Goal: Communication & Community: Answer question/provide support

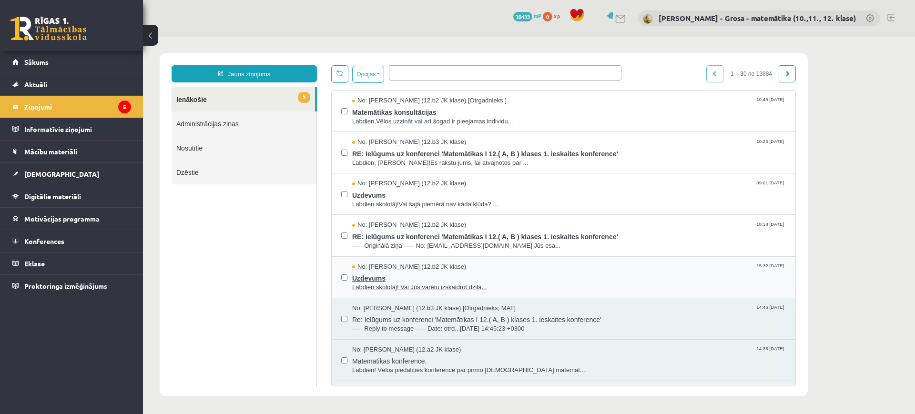
click at [520, 284] on span "Labdien skolotāj! Vai Jūs varētu izskaidrot dziļā..." at bounding box center [569, 287] width 434 height 9
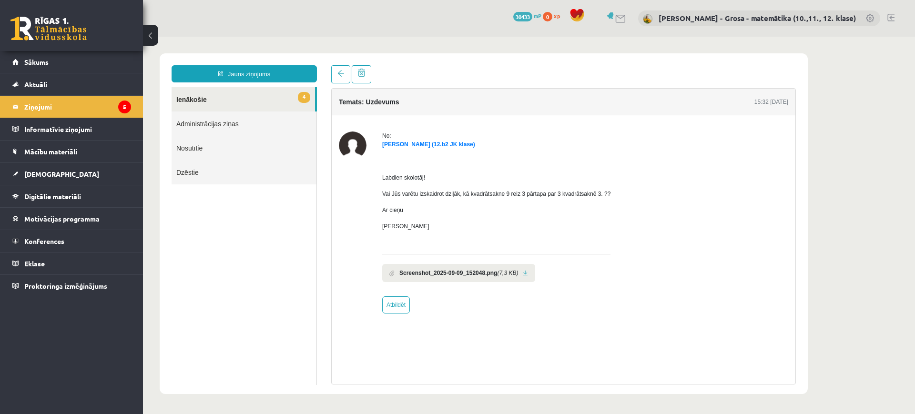
click at [523, 276] on li "Screenshot_2025-09-09_152048.png (7,3 KB)" at bounding box center [458, 273] width 153 height 18
click at [523, 273] on link at bounding box center [525, 273] width 5 height 6
click at [397, 311] on link "Atbildēt" at bounding box center [396, 305] width 28 height 17
type input "**********"
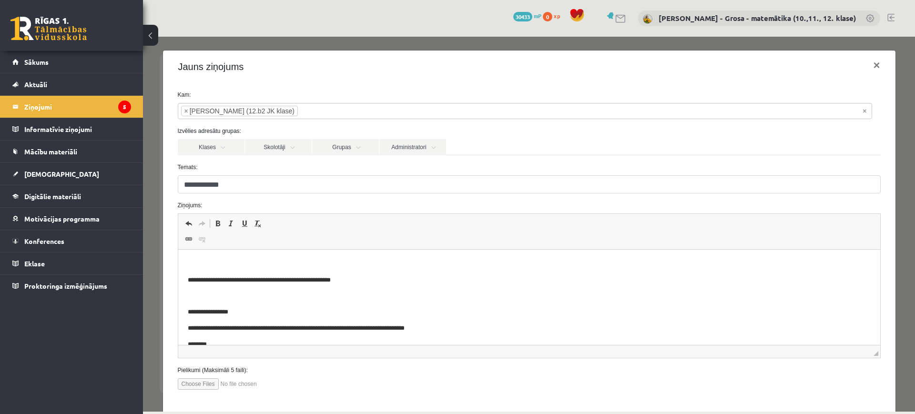
click at [377, 258] on html "**********" at bounding box center [529, 312] width 702 height 125
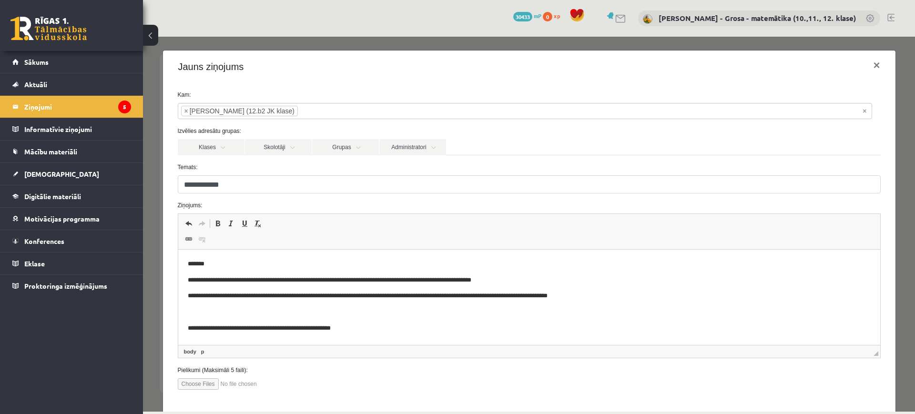
click at [574, 277] on p "**********" at bounding box center [520, 281] width 666 height 10
click at [701, 287] on body "**********" at bounding box center [528, 336] width 683 height 154
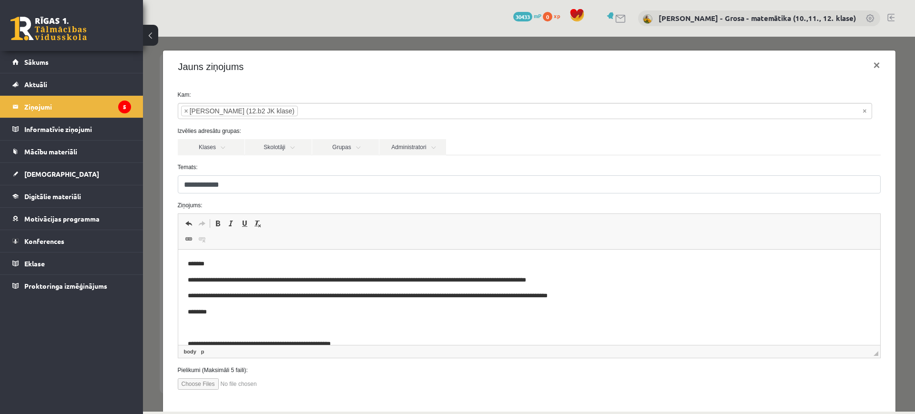
click at [701, 287] on body "**********" at bounding box center [528, 344] width 683 height 171
click at [216, 324] on p "********" at bounding box center [520, 329] width 666 height 10
click at [198, 382] on input "file" at bounding box center [232, 384] width 108 height 11
type input "**********"
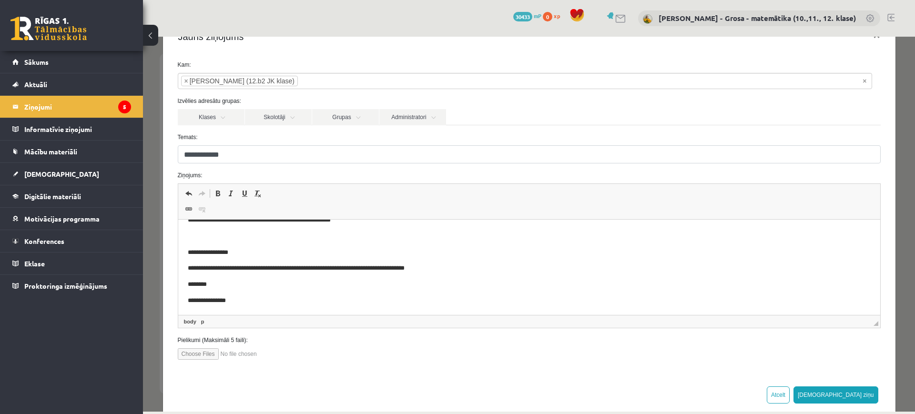
scroll to position [47, 0]
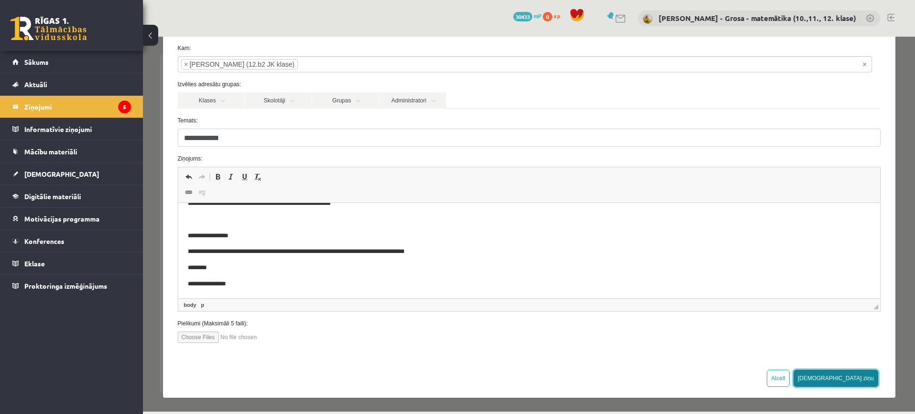
click at [858, 376] on button "[DEMOGRAPHIC_DATA] ziņu" at bounding box center [836, 378] width 85 height 17
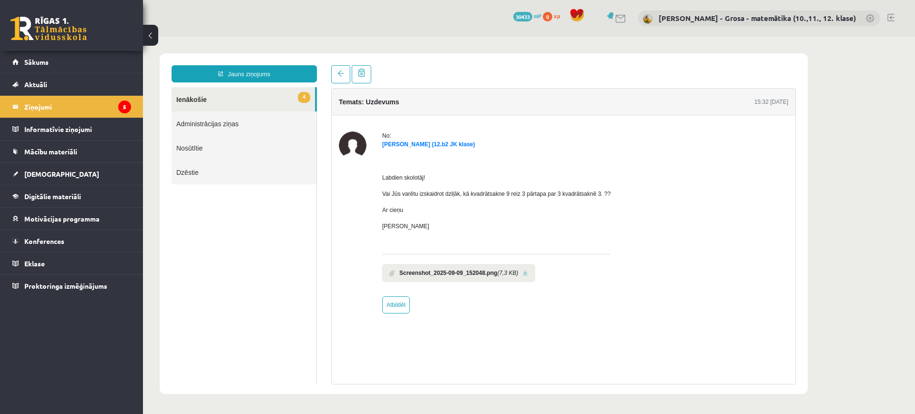
scroll to position [0, 0]
click at [286, 101] on link "4 Ienākošie" at bounding box center [243, 99] width 143 height 24
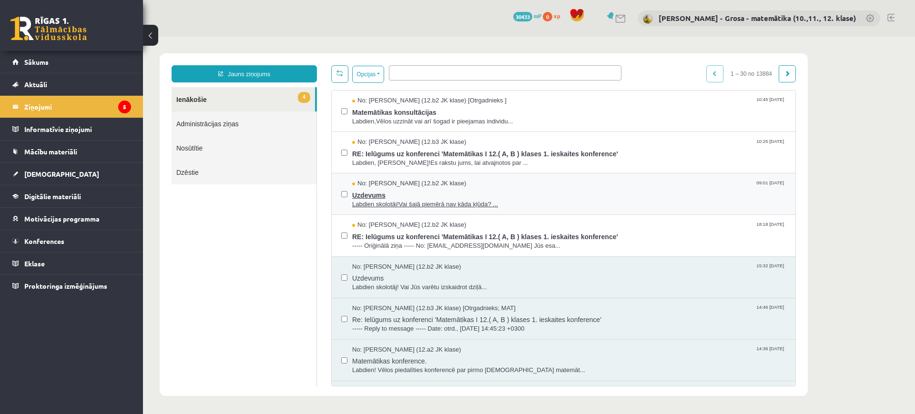
click at [518, 194] on span "Uzdevums" at bounding box center [569, 194] width 434 height 12
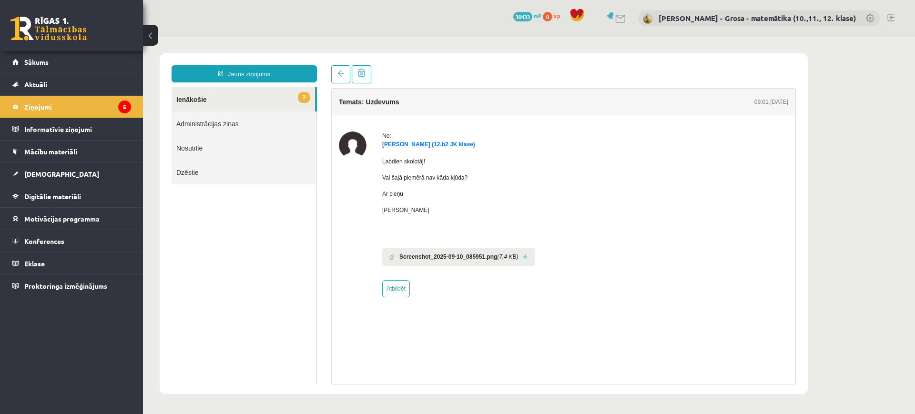
click at [525, 257] on link at bounding box center [525, 257] width 5 height 6
click at [399, 296] on link "Atbildēt" at bounding box center [396, 288] width 28 height 17
type input "**********"
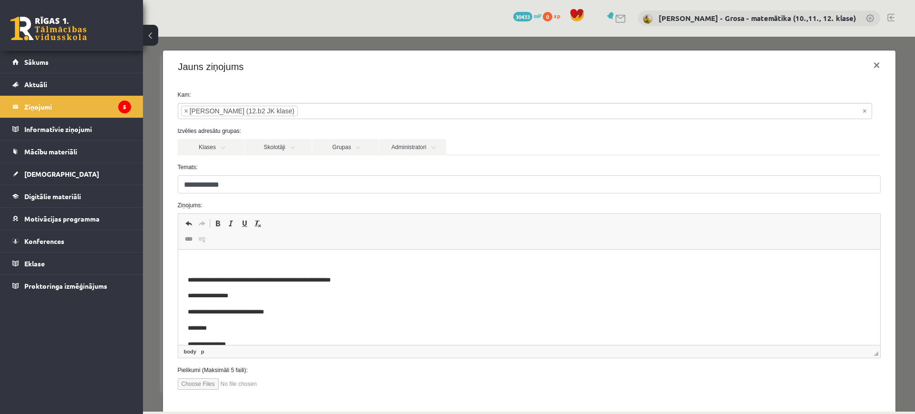
click at [343, 257] on html "**********" at bounding box center [529, 304] width 702 height 109
click at [514, 284] on p "**********" at bounding box center [520, 281] width 666 height 10
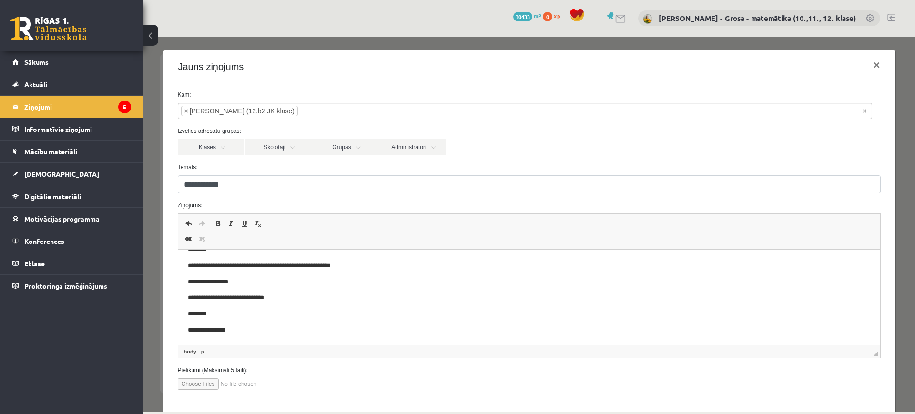
scroll to position [47, 0]
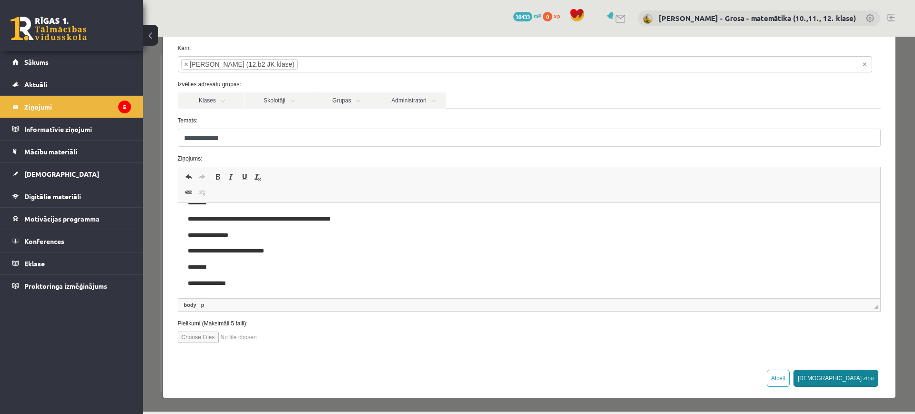
click at [855, 382] on button "[DEMOGRAPHIC_DATA] ziņu" at bounding box center [836, 378] width 85 height 17
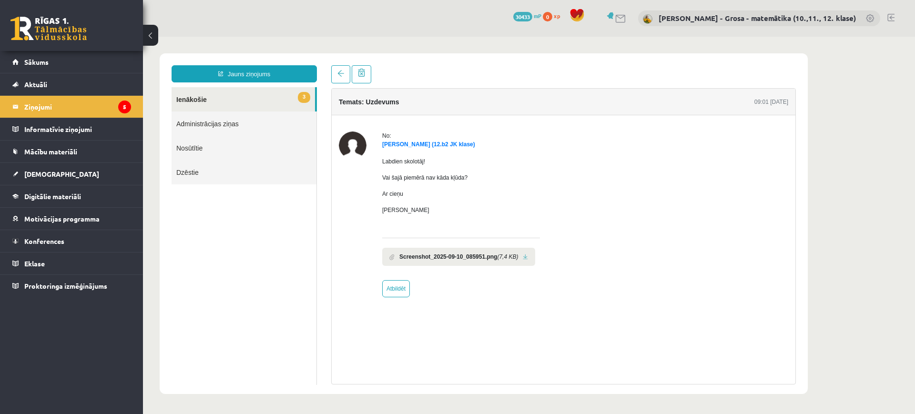
scroll to position [0, 0]
click at [292, 99] on link "3 Ienākošie" at bounding box center [243, 99] width 143 height 24
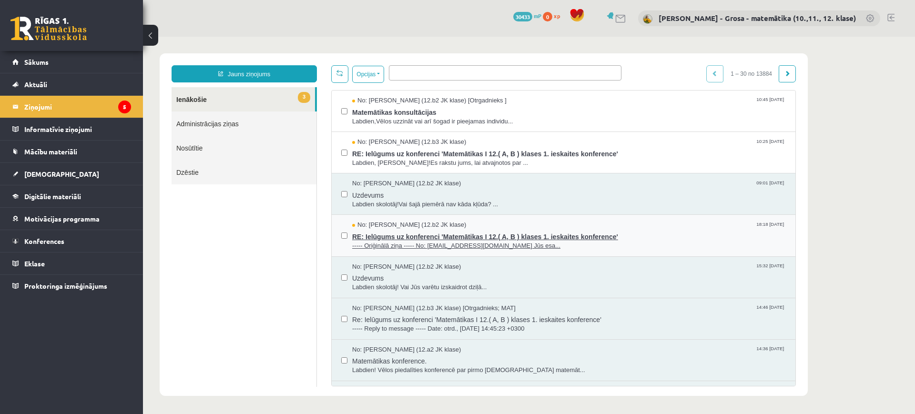
click at [476, 242] on span "----- Oriģinālā ziņa ----- No: [EMAIL_ADDRESS][DOMAIN_NAME] Jūs esa..." at bounding box center [569, 246] width 434 height 9
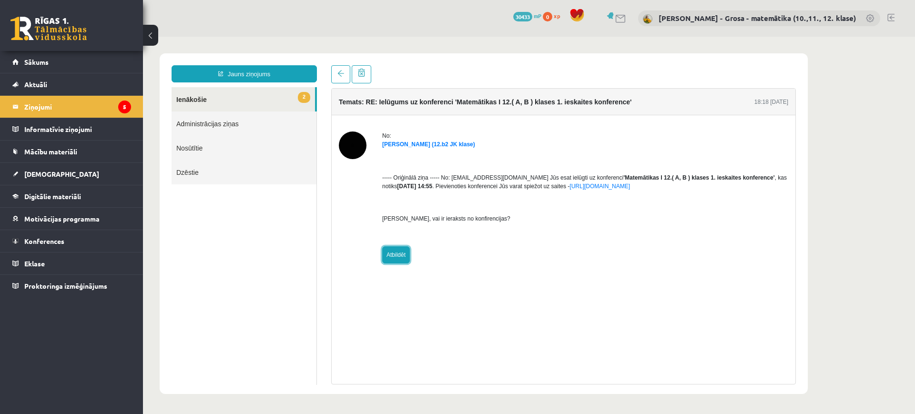
click at [404, 262] on link "Atbildēt" at bounding box center [396, 254] width 28 height 17
type input "**********"
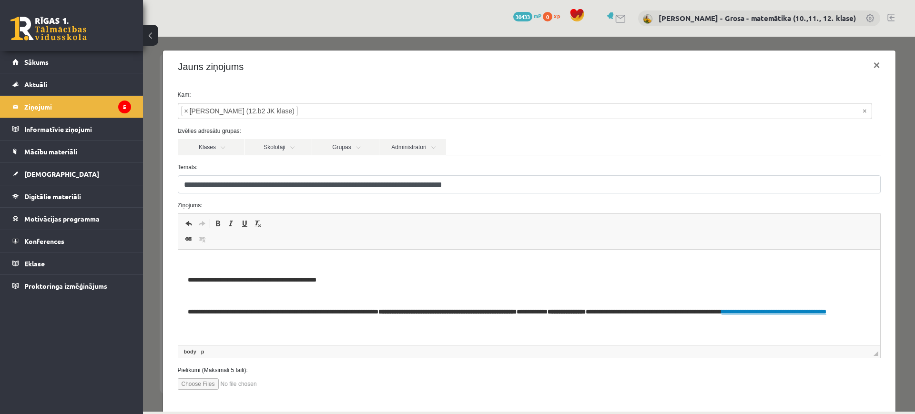
click at [398, 264] on p "Bagātinātā teksta redaktors, wiswyg-editor-47024981219980-1757490818-938" at bounding box center [528, 264] width 683 height 10
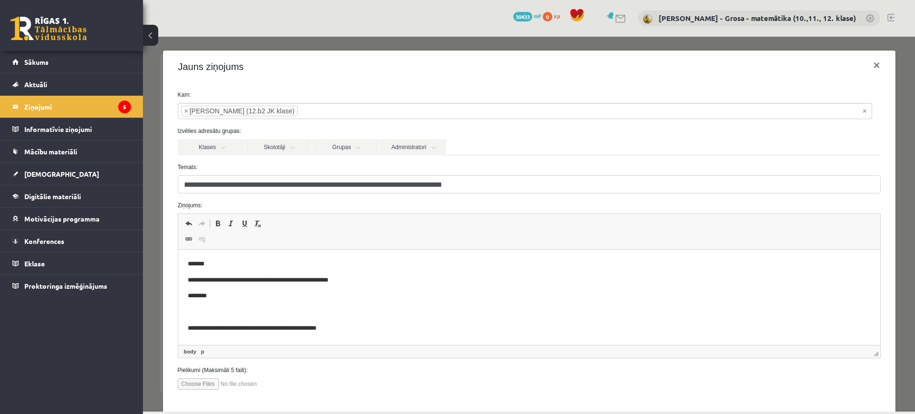
click at [392, 276] on p "**********" at bounding box center [520, 281] width 666 height 10
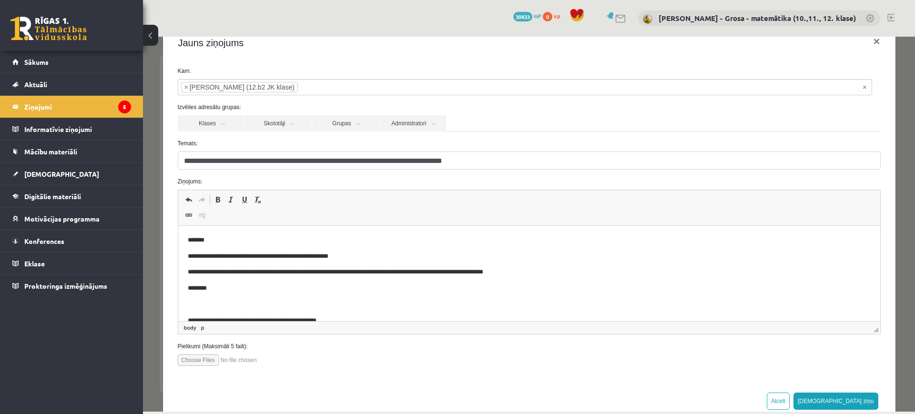
scroll to position [47, 0]
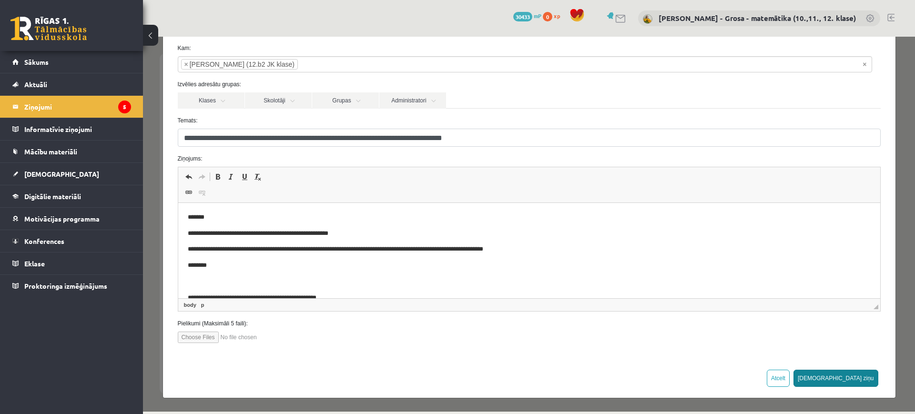
click at [860, 373] on button "[DEMOGRAPHIC_DATA] ziņu" at bounding box center [836, 378] width 85 height 17
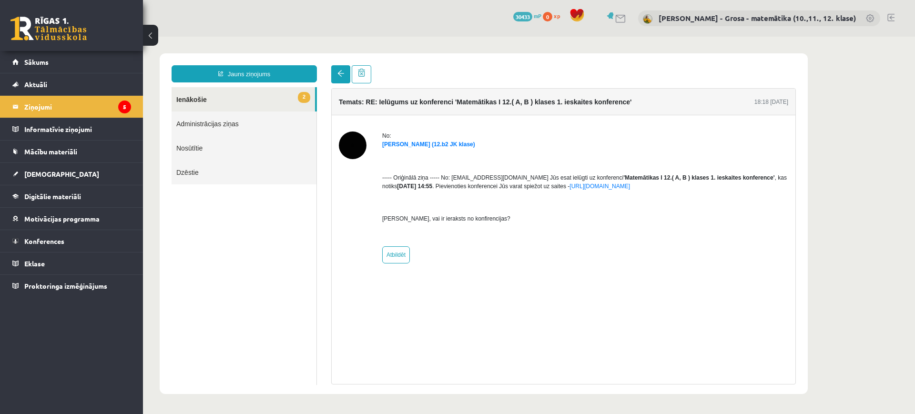
scroll to position [0, 0]
click at [305, 101] on span "2" at bounding box center [304, 97] width 12 height 11
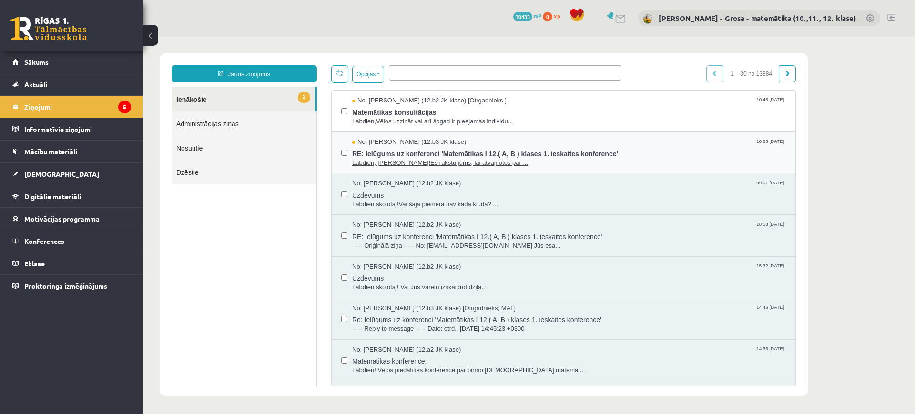
click at [508, 159] on span "Labdien, [PERSON_NAME]!Es rakstu jums, lai atvajnotos par ..." at bounding box center [569, 163] width 434 height 9
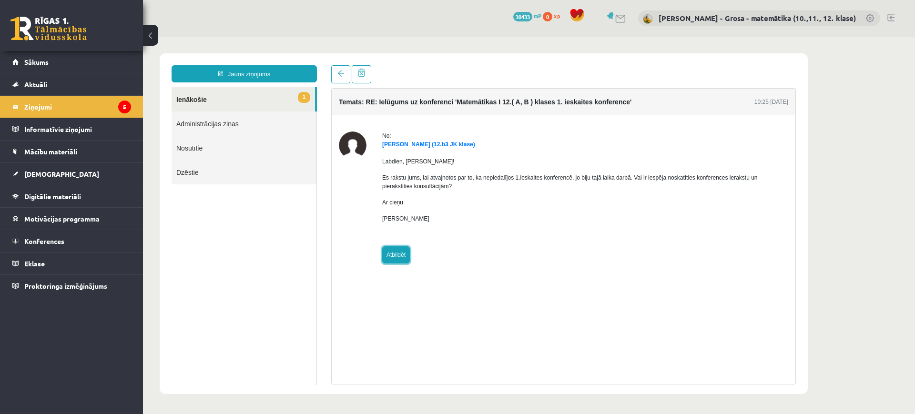
click at [396, 251] on link "Atbildēt" at bounding box center [396, 254] width 28 height 17
type input "**********"
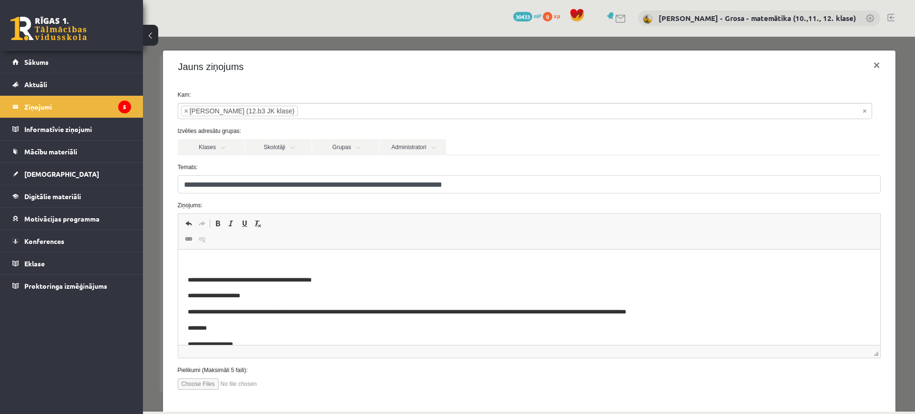
click at [358, 260] on p "Bagātinātā teksta redaktors, wiswyg-editor-47024753199900-1757490895-404" at bounding box center [528, 264] width 683 height 10
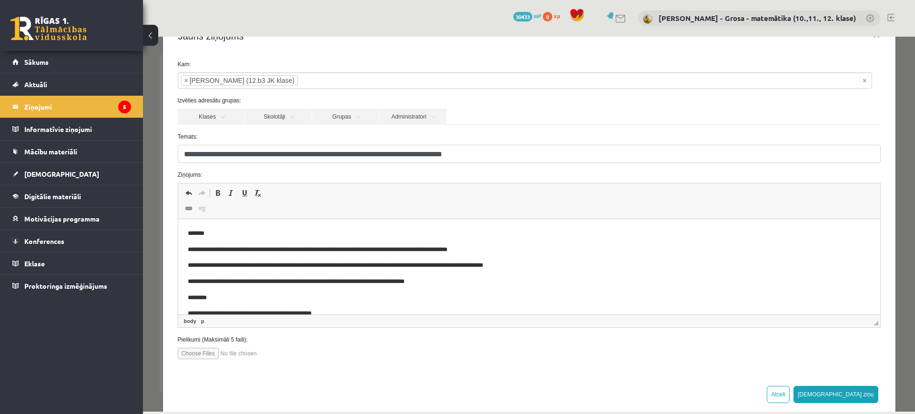
scroll to position [47, 0]
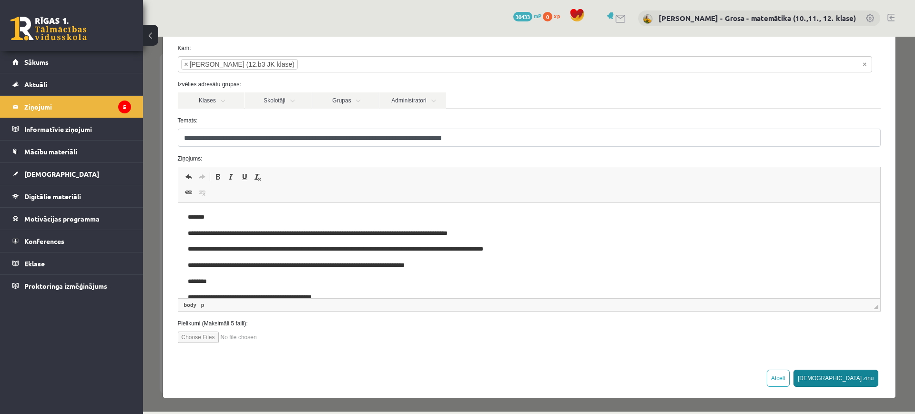
click at [863, 381] on button "[DEMOGRAPHIC_DATA] ziņu" at bounding box center [836, 378] width 85 height 17
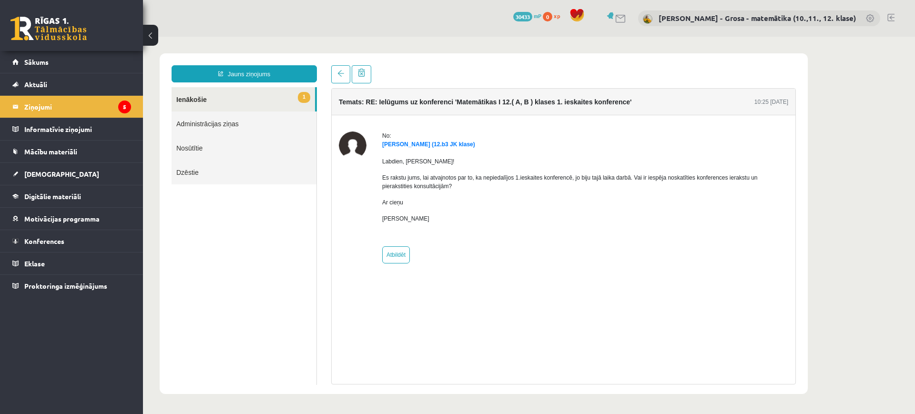
click at [256, 101] on link "1 Ienākošie" at bounding box center [243, 99] width 143 height 24
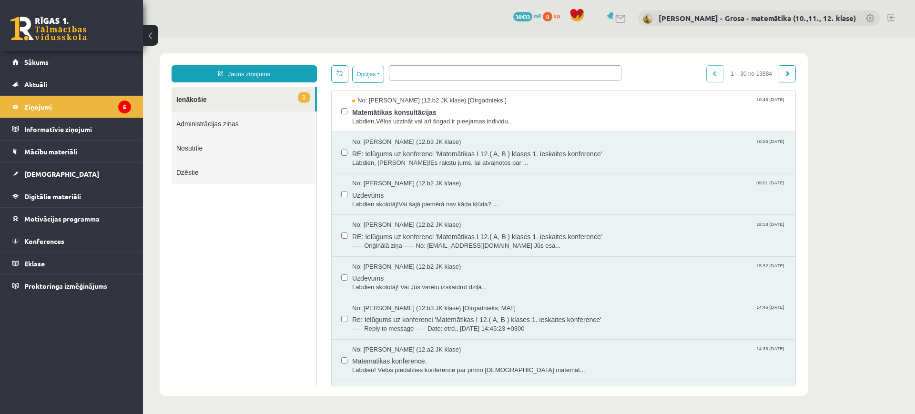
scroll to position [0, 0]
click at [570, 109] on span "Matemātikas konsultācijas" at bounding box center [569, 111] width 434 height 12
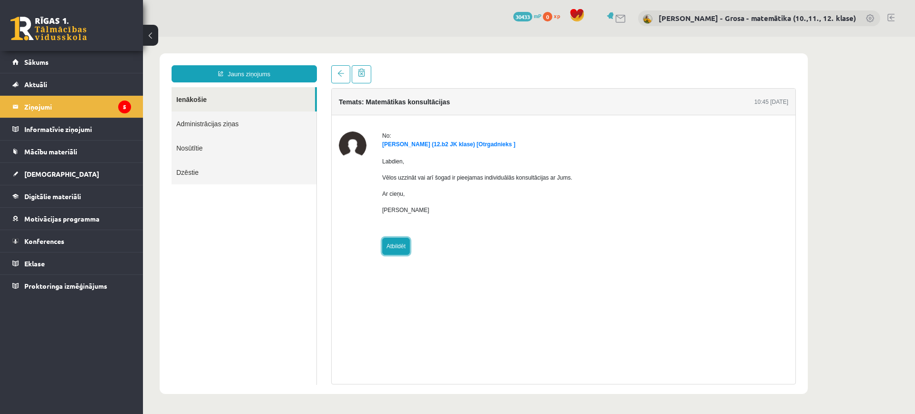
click at [403, 246] on link "Atbildēt" at bounding box center [396, 246] width 28 height 17
type input "**********"
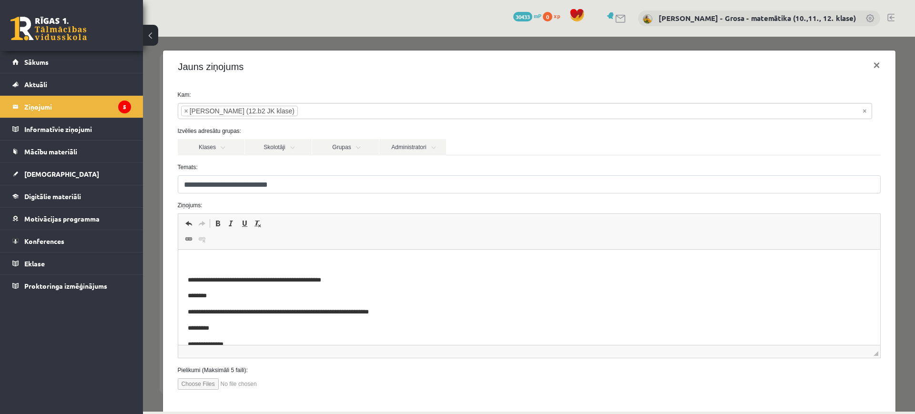
click at [341, 260] on p "Bagātinātā teksta redaktors, wiswyg-editor-47024903312220-1757490969-404" at bounding box center [528, 264] width 683 height 10
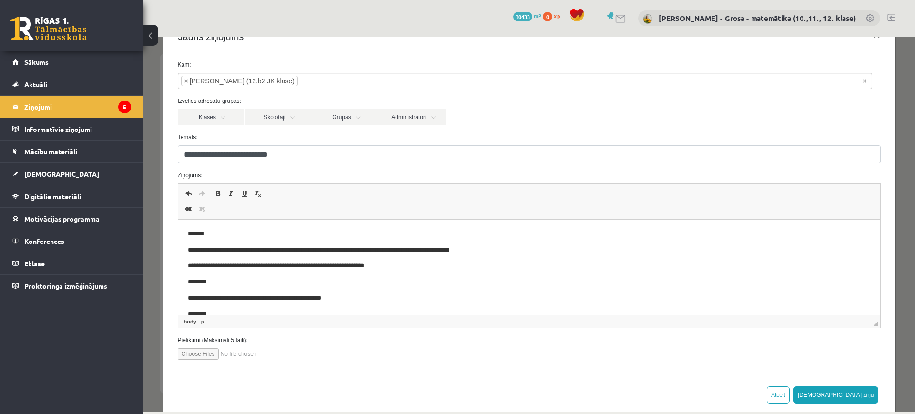
scroll to position [47, 0]
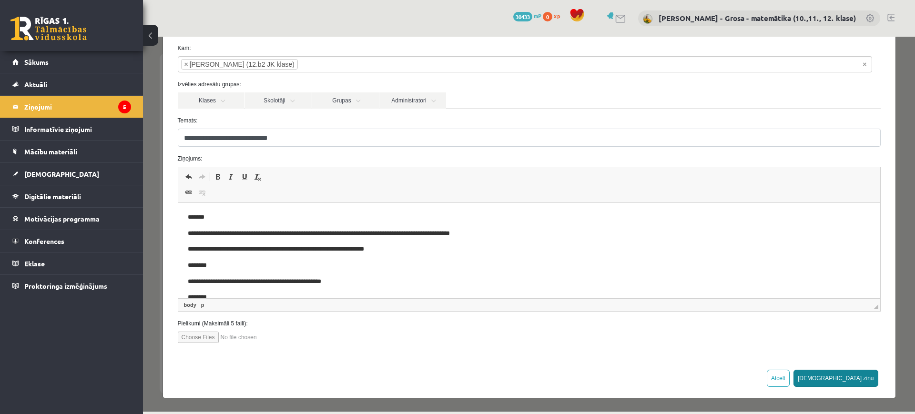
click at [858, 384] on button "[DEMOGRAPHIC_DATA] ziņu" at bounding box center [836, 378] width 85 height 17
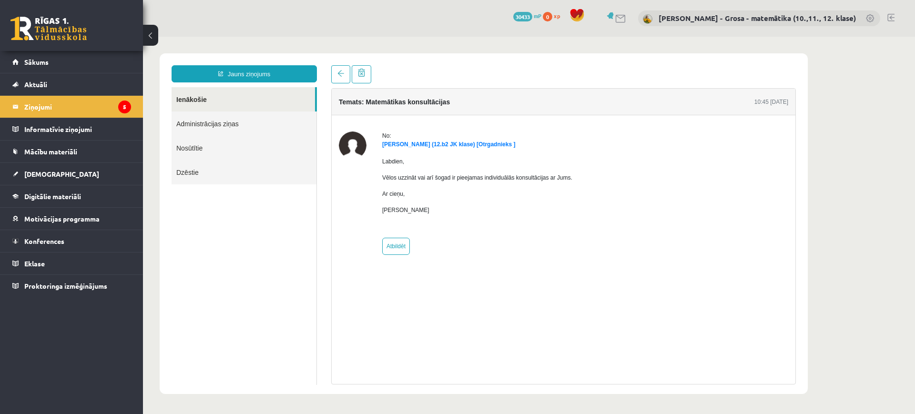
scroll to position [0, 0]
click at [281, 103] on link "Ienākošie" at bounding box center [243, 99] width 143 height 24
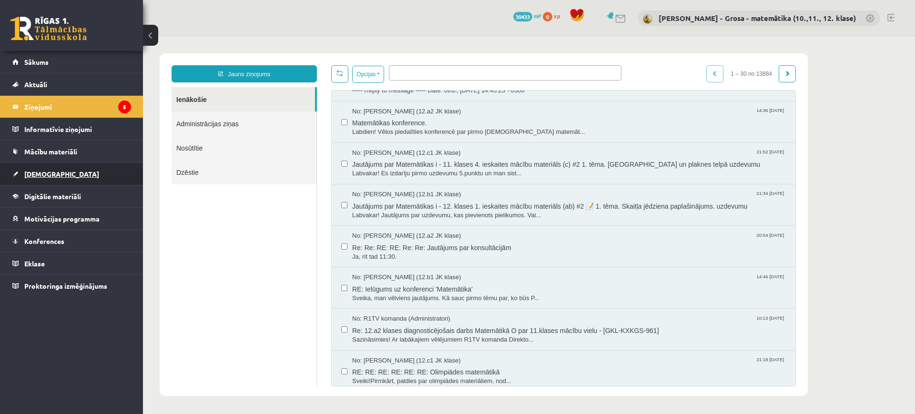
click at [42, 172] on span "[DEMOGRAPHIC_DATA]" at bounding box center [61, 174] width 75 height 9
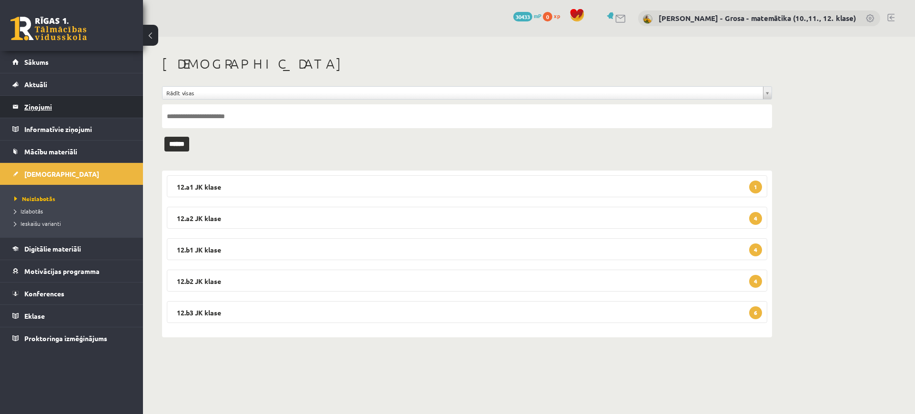
click at [60, 103] on legend "Ziņojumi 5" at bounding box center [77, 107] width 107 height 22
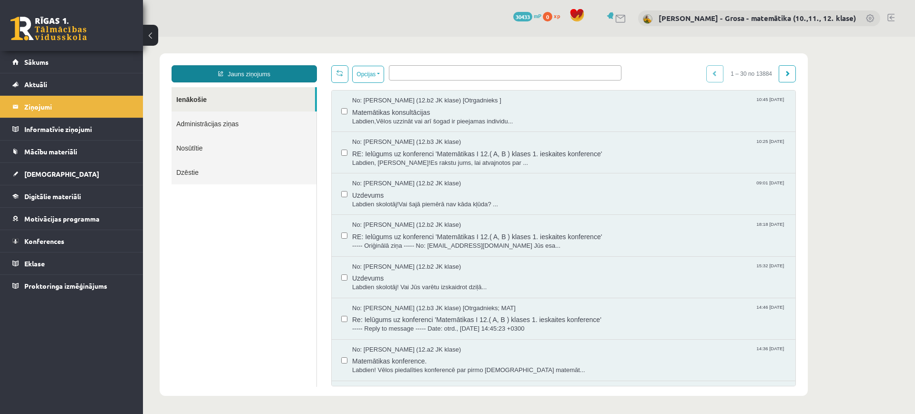
click at [268, 71] on link "Jauns ziņojums" at bounding box center [244, 73] width 145 height 17
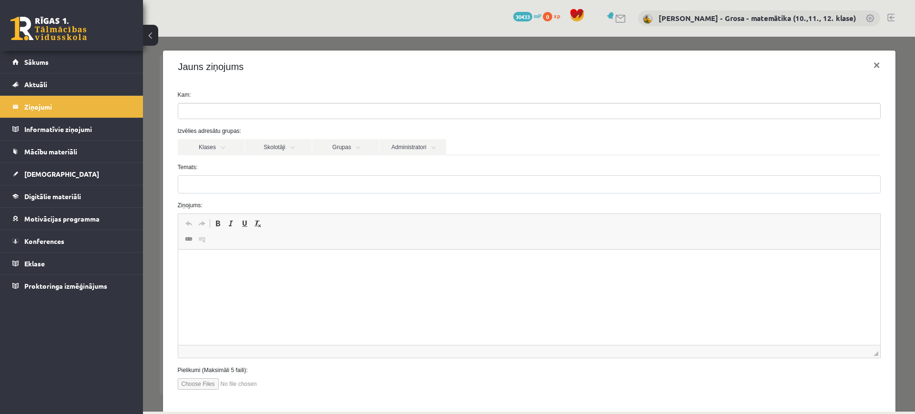
click at [304, 109] on ul at bounding box center [529, 110] width 702 height 15
click at [409, 147] on link "Administratori" at bounding box center [412, 147] width 67 height 16
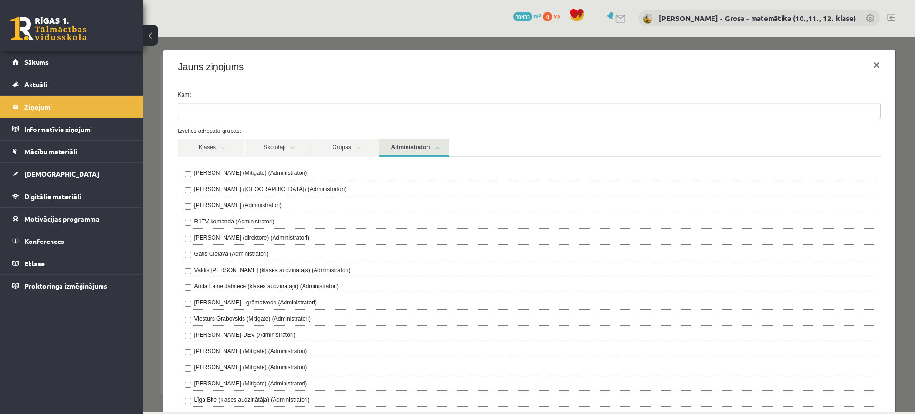
click at [248, 224] on label "R1TV komanda (Administratori)" at bounding box center [235, 221] width 80 height 9
click at [438, 145] on link "Administratori" at bounding box center [414, 148] width 70 height 18
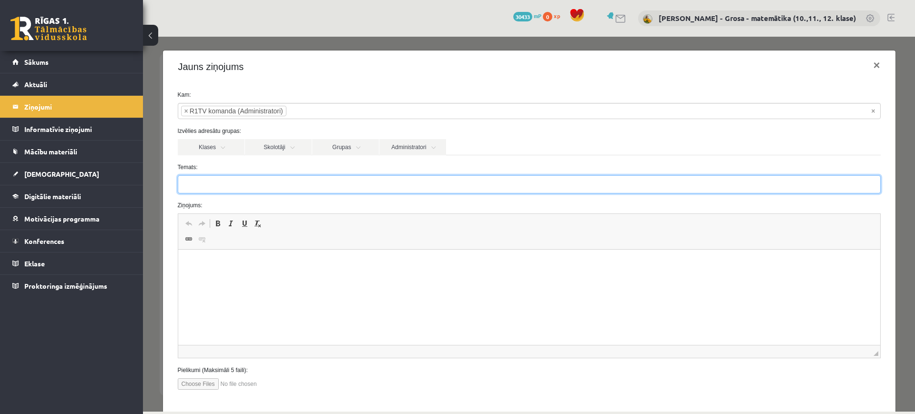
click at [304, 179] on input "Temats:" at bounding box center [529, 184] width 703 height 18
type input "*"
type input "**********"
click at [317, 237] on span "Redaktora rīkjoslas Atcelt Klaviatūras saīsne vadīšanas taustiņš+Z Atkārtot Kla…" at bounding box center [529, 232] width 702 height 36
click at [311, 279] on html at bounding box center [529, 264] width 702 height 29
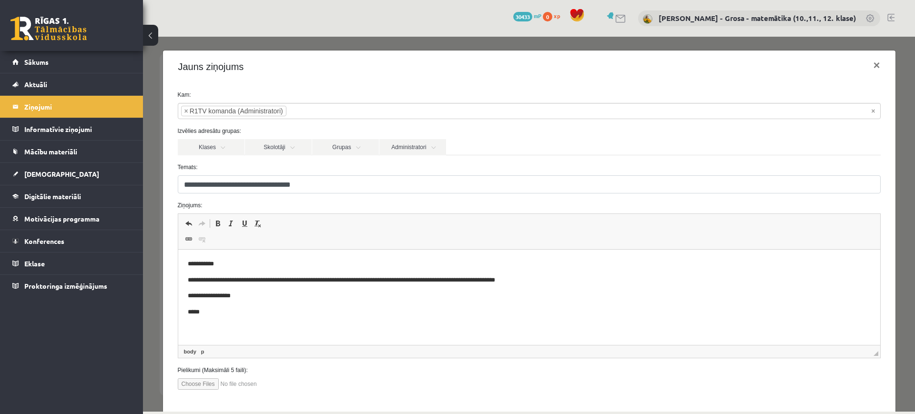
click at [182, 384] on input "file" at bounding box center [232, 384] width 108 height 11
type input "**********"
click at [547, 278] on p "**********" at bounding box center [524, 281] width 675 height 10
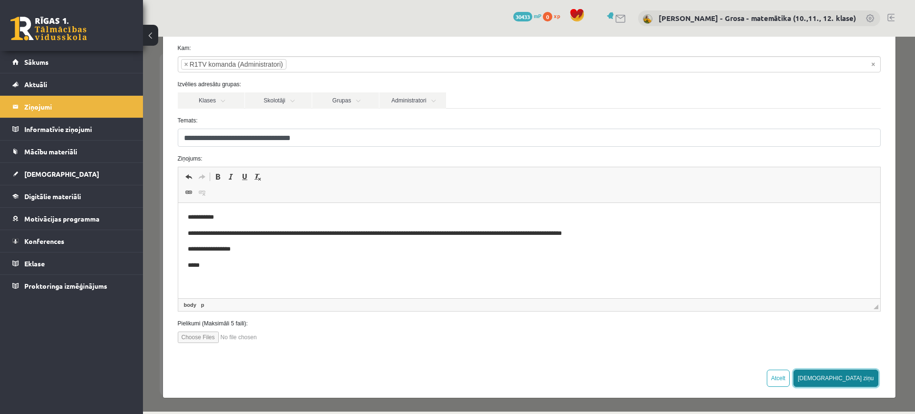
click at [856, 382] on button "[DEMOGRAPHIC_DATA] ziņu" at bounding box center [836, 378] width 85 height 17
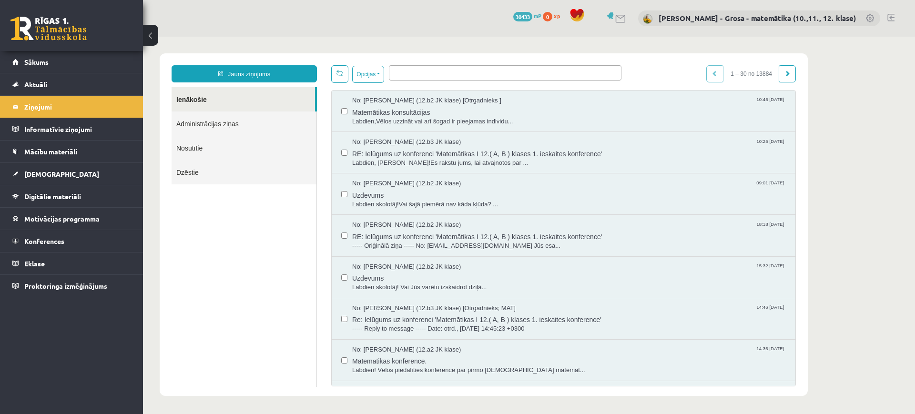
scroll to position [0, 0]
click at [200, 101] on link "Ienākošie" at bounding box center [243, 99] width 143 height 24
click at [115, 109] on legend "Ziņojumi 5" at bounding box center [77, 107] width 107 height 22
click at [90, 112] on legend "Ziņojumi 5" at bounding box center [77, 107] width 107 height 22
click at [297, 102] on link "Ienākošie" at bounding box center [243, 99] width 143 height 24
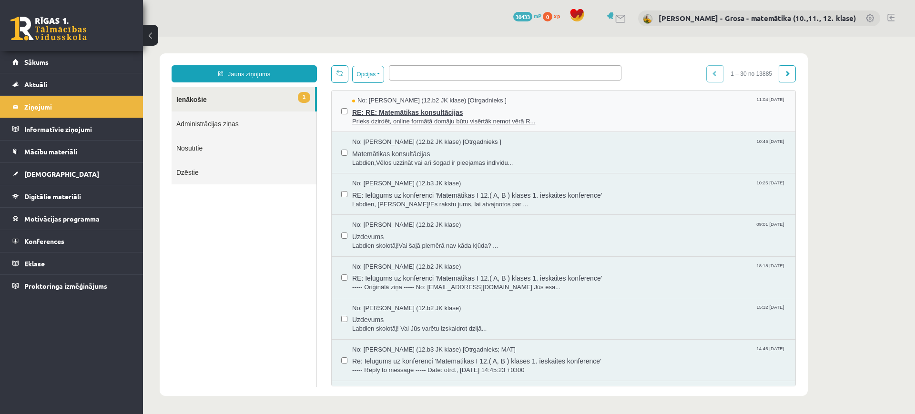
click at [532, 110] on span "RE: RE: Matemātikas konsultācijas" at bounding box center [569, 111] width 434 height 12
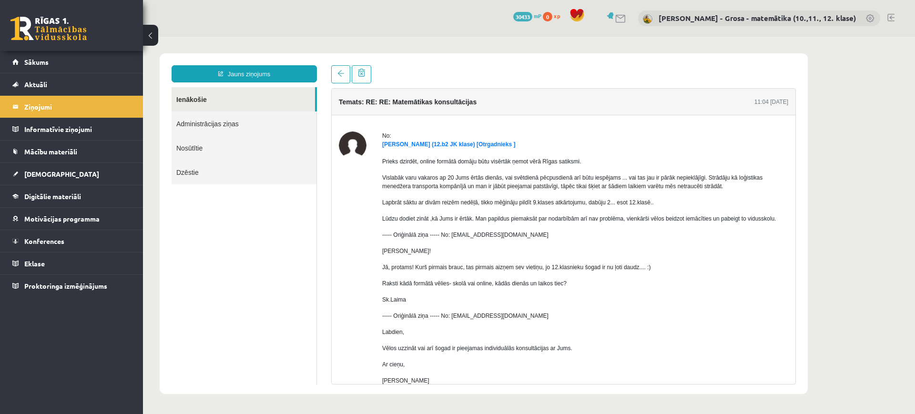
click at [226, 100] on link "Ienākošie" at bounding box center [243, 99] width 143 height 24
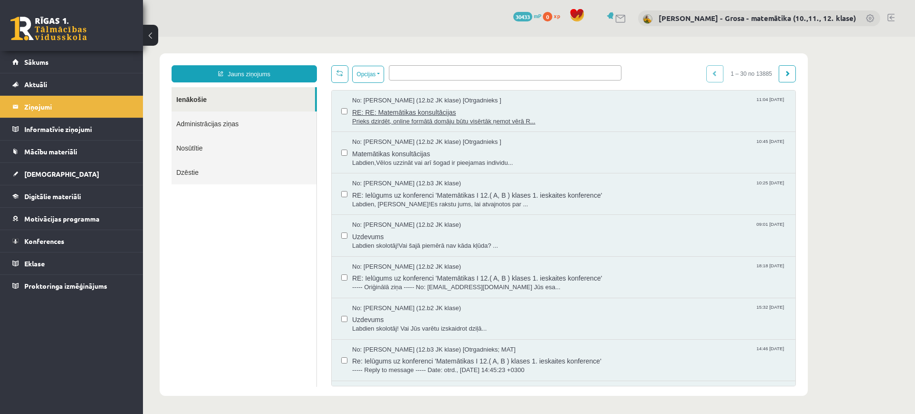
click at [405, 115] on span "RE: RE: Matemātikas konsultācijas" at bounding box center [569, 111] width 434 height 12
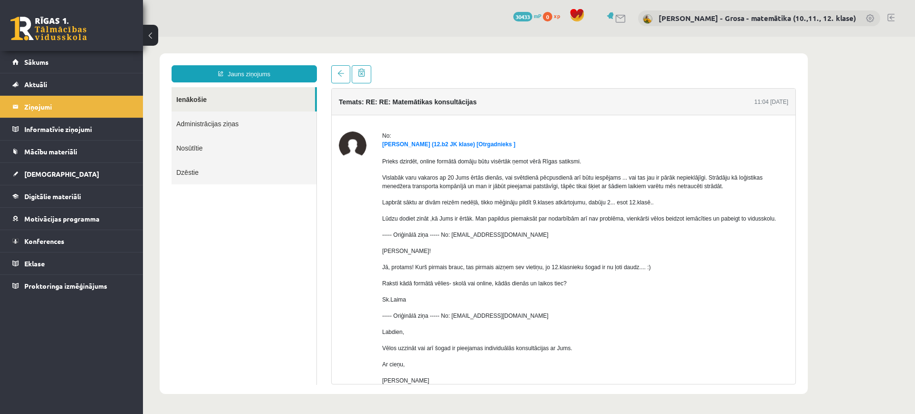
scroll to position [58, 0]
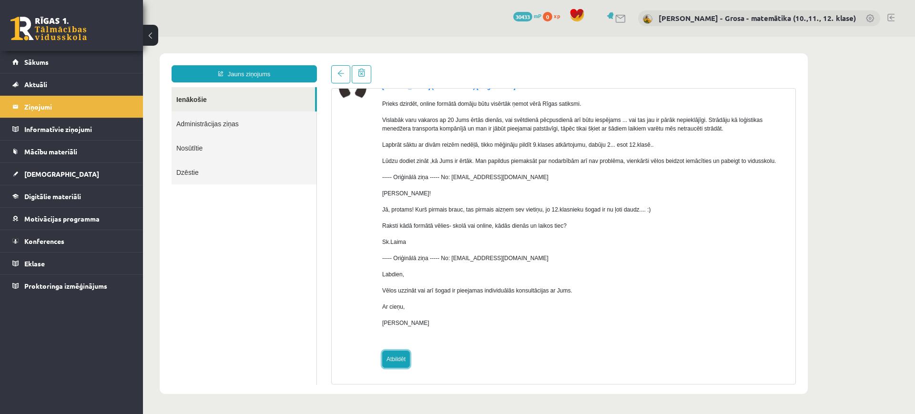
click at [406, 358] on link "Atbildēt" at bounding box center [396, 359] width 28 height 17
type input "**********"
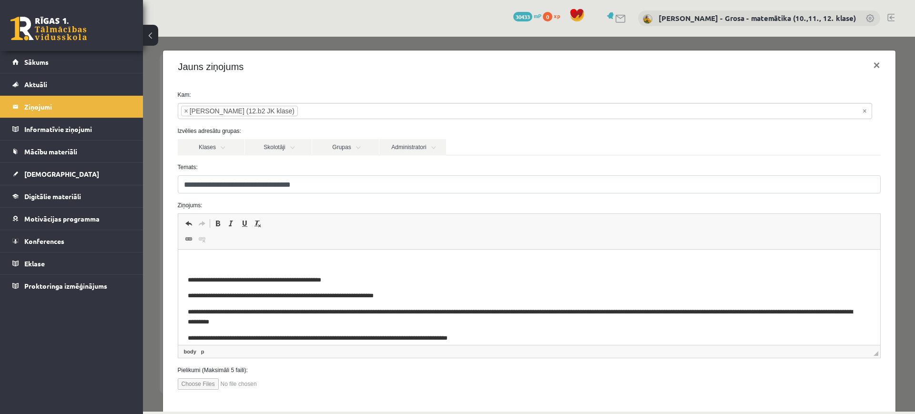
click at [407, 255] on html "**********" at bounding box center [529, 390] width 702 height 280
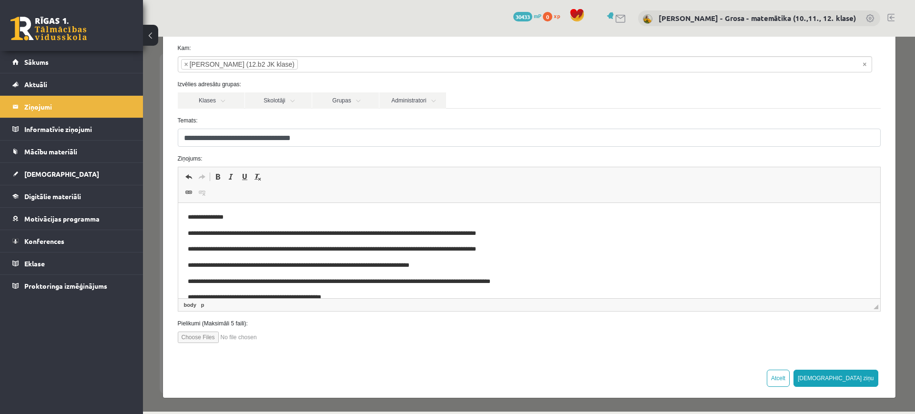
scroll to position [3, 0]
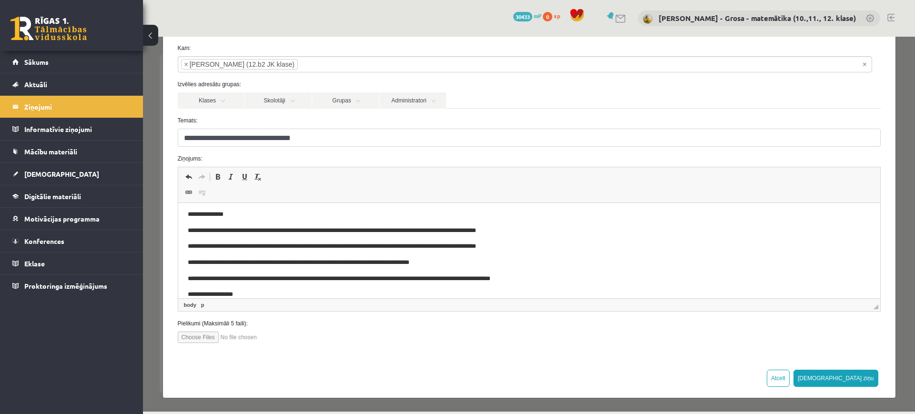
click at [346, 245] on p "**********" at bounding box center [520, 247] width 666 height 10
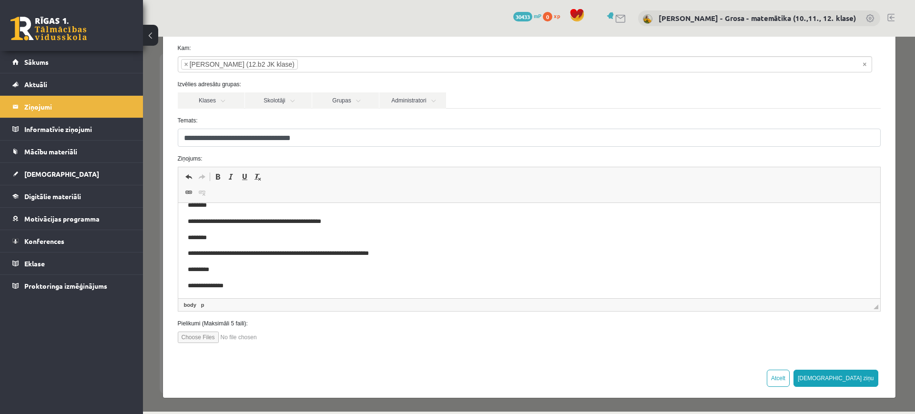
scroll to position [266, 0]
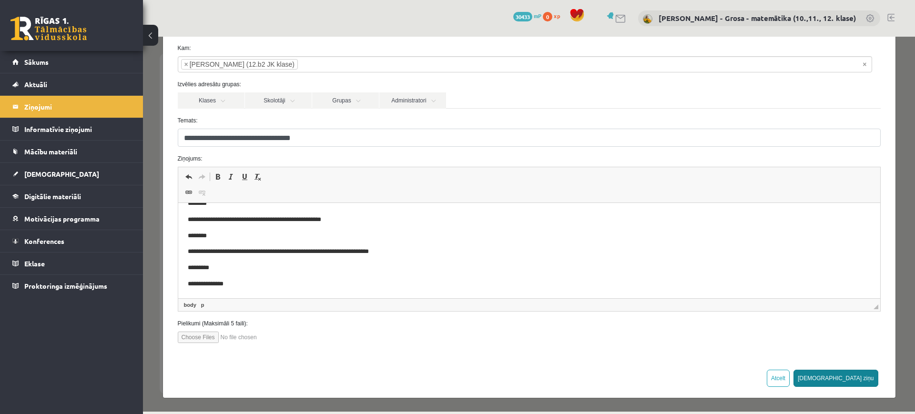
click at [865, 379] on button "[DEMOGRAPHIC_DATA] ziņu" at bounding box center [836, 378] width 85 height 17
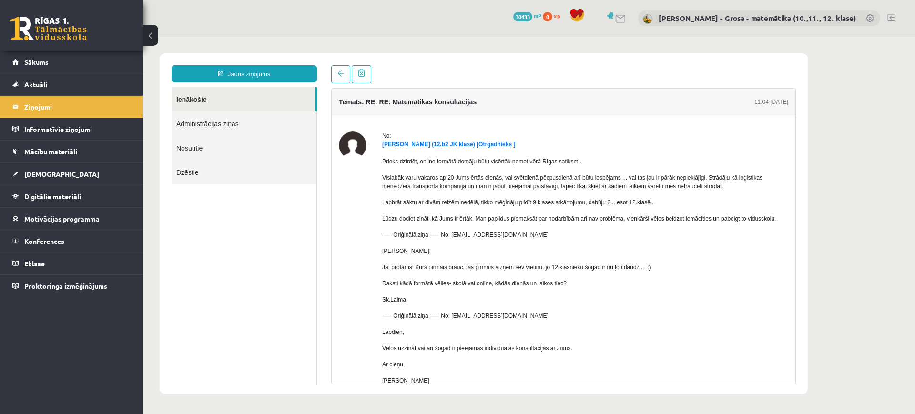
scroll to position [0, 0]
click at [283, 94] on link "Ienākošie" at bounding box center [243, 99] width 143 height 24
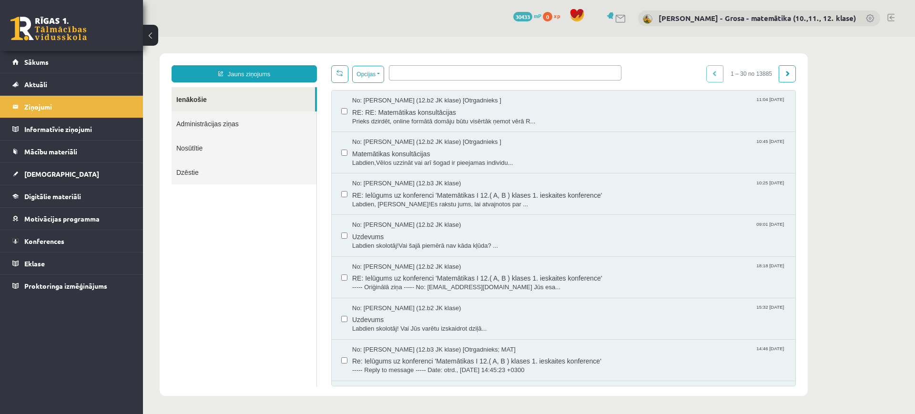
click at [202, 107] on link "Ienākošie" at bounding box center [243, 99] width 143 height 24
click at [45, 178] on link "[DEMOGRAPHIC_DATA]" at bounding box center [71, 174] width 119 height 22
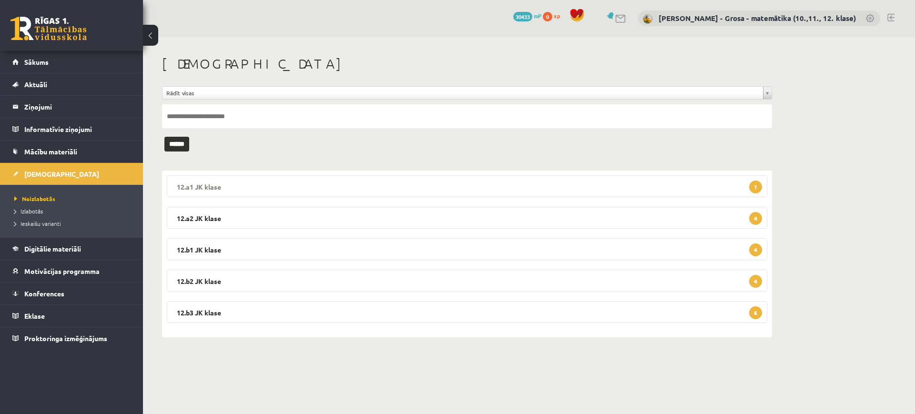
click at [252, 184] on legend "12.a1 JK klase 1" at bounding box center [467, 186] width 601 height 22
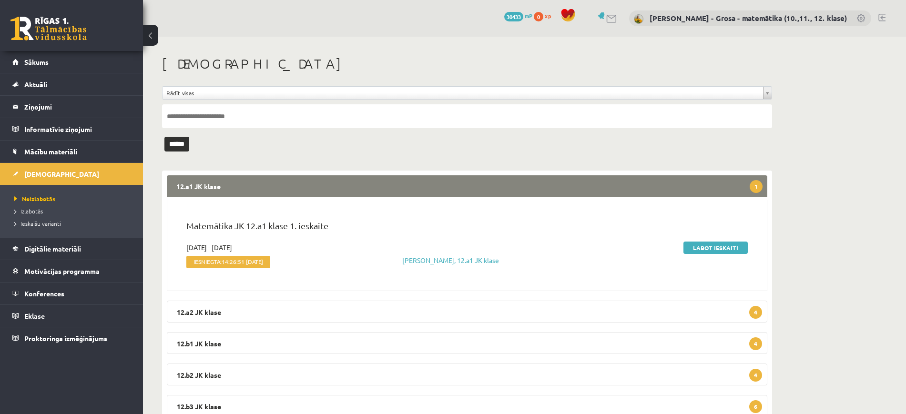
click at [252, 184] on legend "12.a1 JK klase 1" at bounding box center [467, 186] width 601 height 22
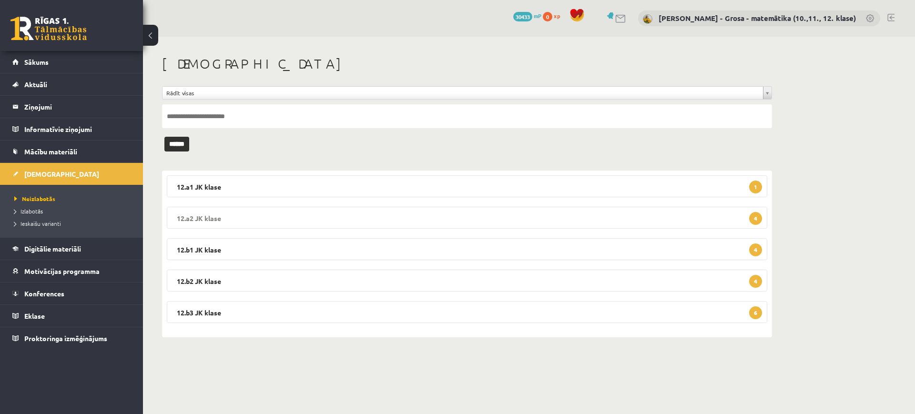
click at [254, 208] on legend "12.a2 JK klase 4" at bounding box center [467, 218] width 601 height 22
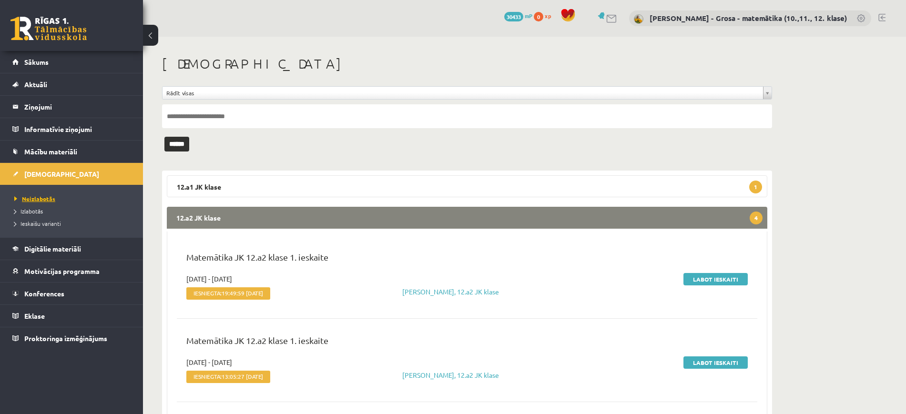
click at [32, 199] on span "Neizlabotās" at bounding box center [34, 199] width 41 height 8
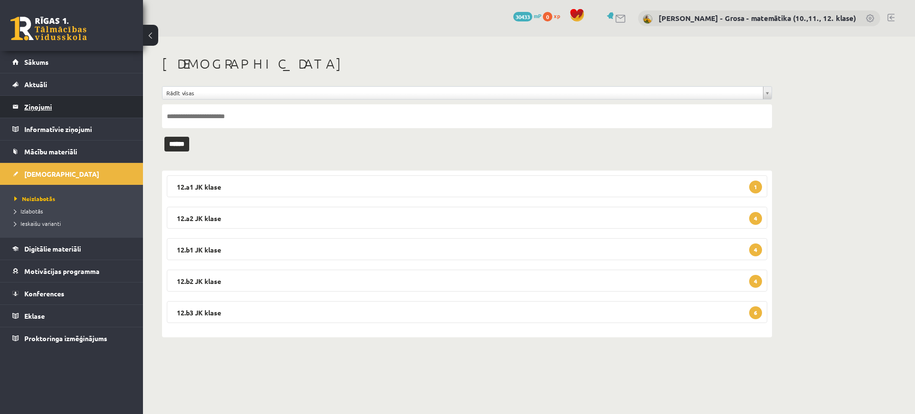
click at [40, 96] on legend "Ziņojumi 5" at bounding box center [77, 107] width 107 height 22
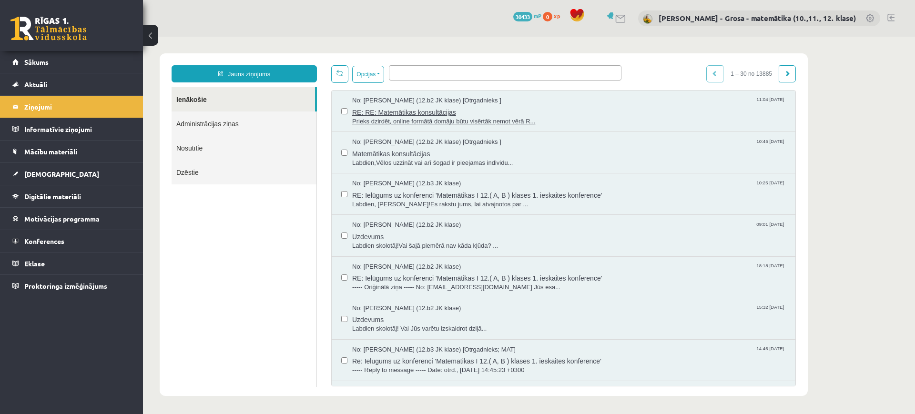
click at [393, 111] on span "RE: RE: Matemātikas konsultācijas" at bounding box center [569, 111] width 434 height 12
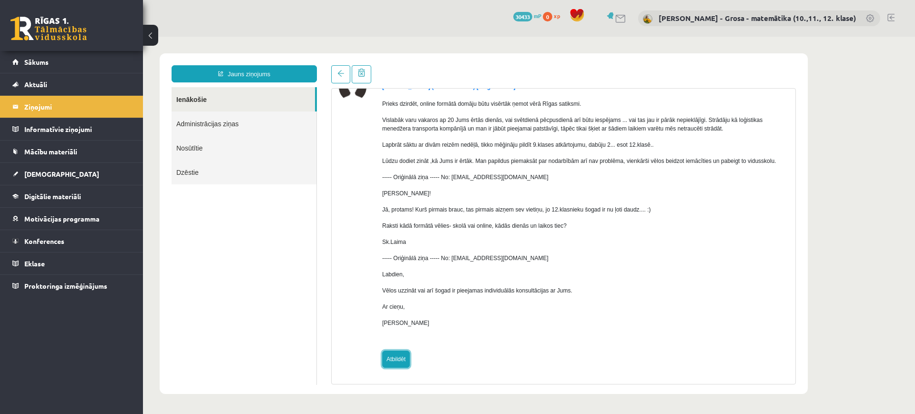
click at [398, 358] on link "Atbildēt" at bounding box center [396, 359] width 28 height 17
type input "**********"
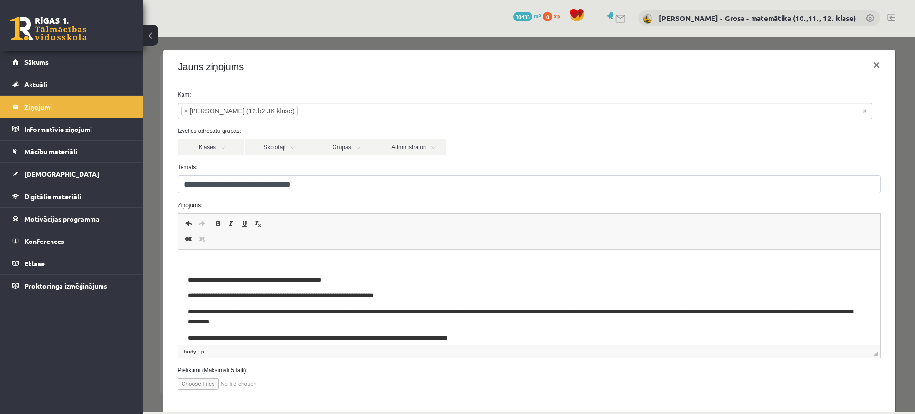
click at [328, 270] on body "**********" at bounding box center [528, 389] width 683 height 261
click at [327, 266] on p "Bagātinātā teksta redaktors, wiswyg-editor-47024733885020-1757492219-73" at bounding box center [528, 264] width 683 height 10
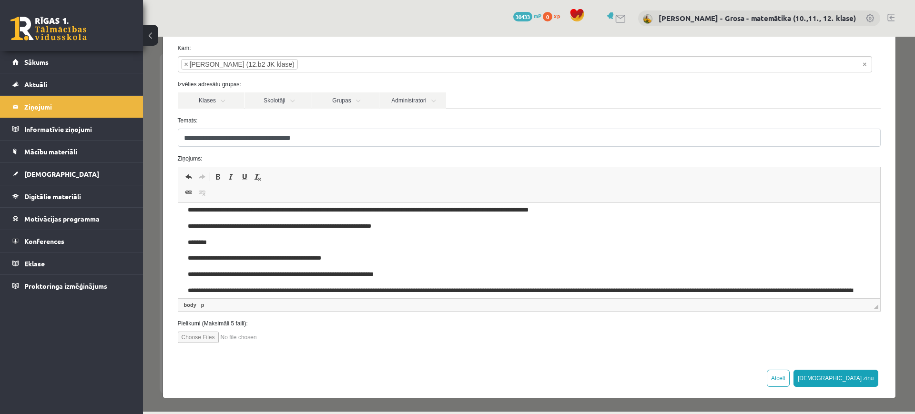
scroll to position [60, 0]
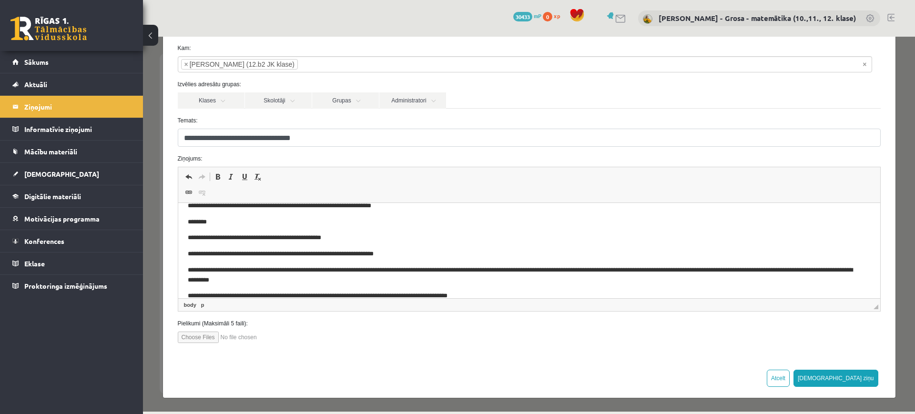
click at [871, 381] on div "Atcelt Sūtīt ziņu" at bounding box center [529, 377] width 733 height 39
click at [858, 380] on button "[DEMOGRAPHIC_DATA] ziņu" at bounding box center [836, 378] width 85 height 17
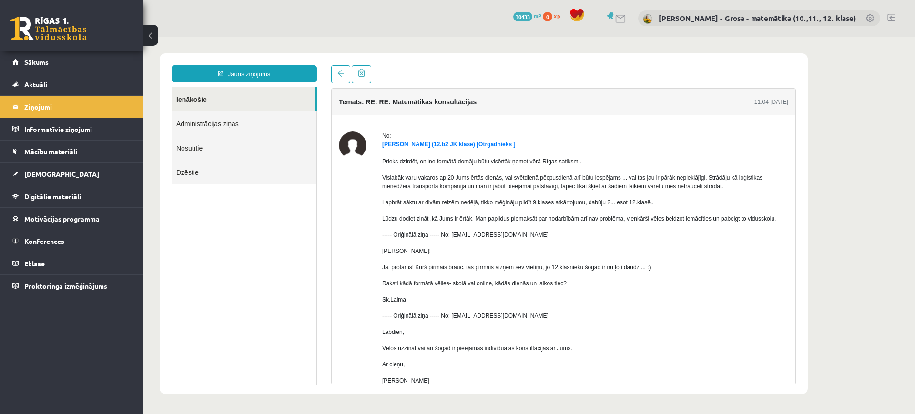
scroll to position [0, 0]
click at [297, 99] on link "Ienākošie" at bounding box center [243, 99] width 143 height 24
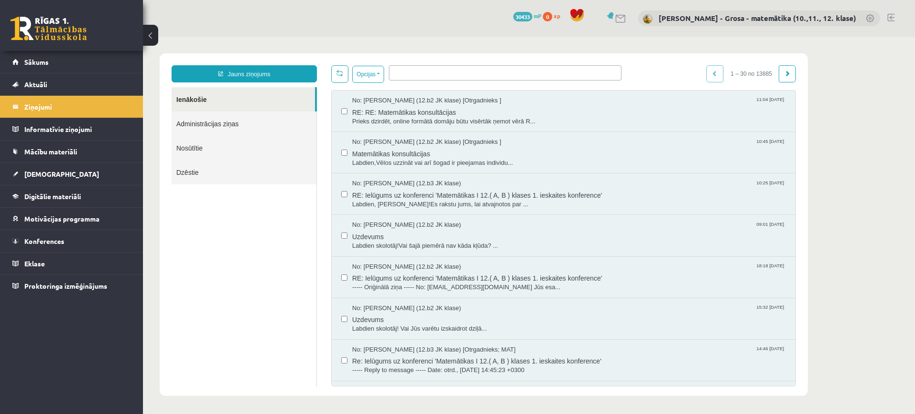
click at [478, 73] on ul at bounding box center [505, 71] width 232 height 11
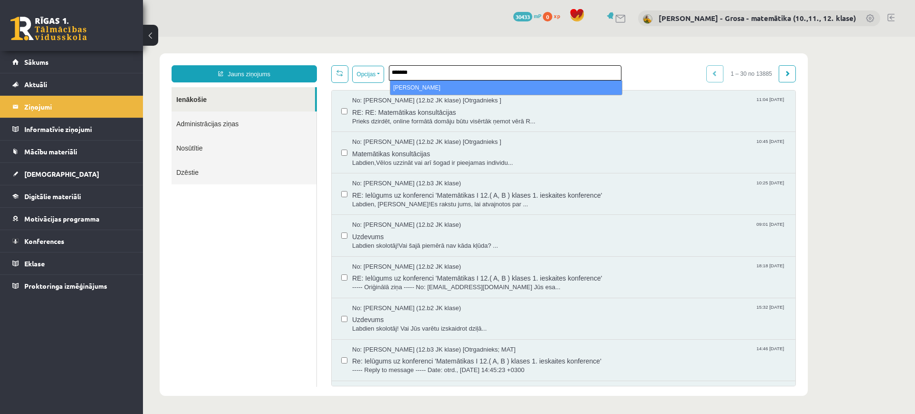
type input "*******"
select select "*****"
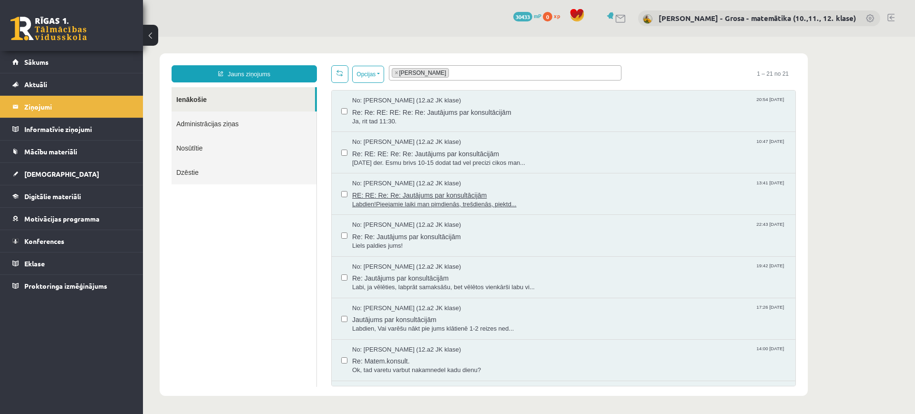
click at [579, 193] on span "RE: RE: Re: Re: Jautājums par konsultācijām" at bounding box center [569, 194] width 434 height 12
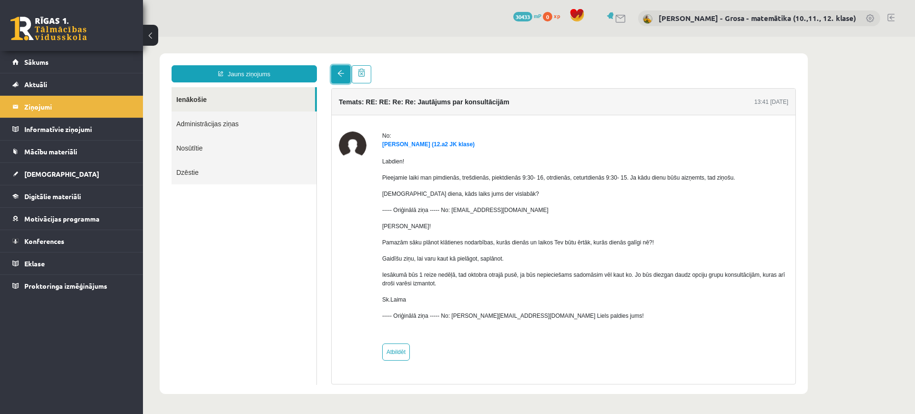
click at [342, 70] on span at bounding box center [341, 73] width 7 height 7
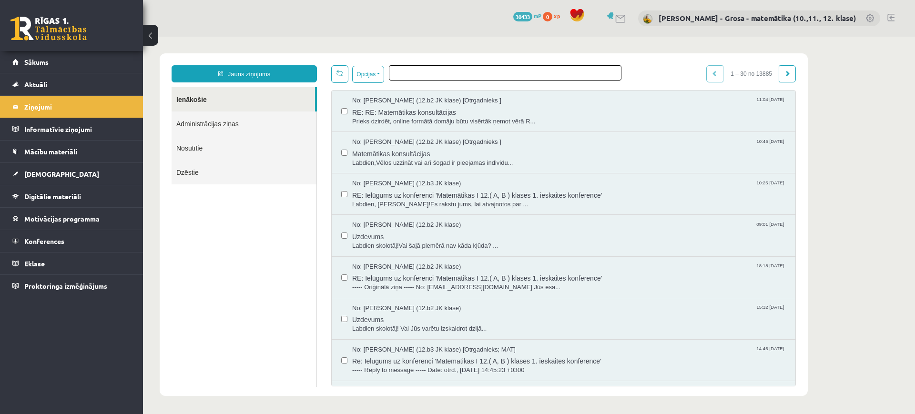
click at [439, 75] on ul at bounding box center [505, 71] width 232 height 11
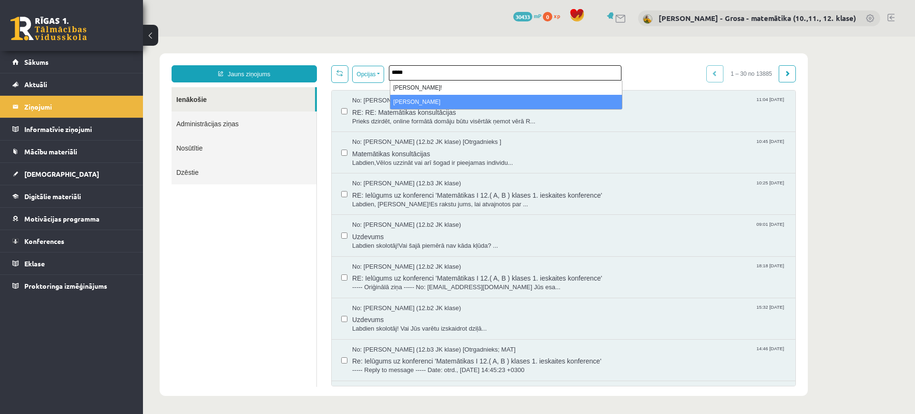
type input "*****"
select select "*****"
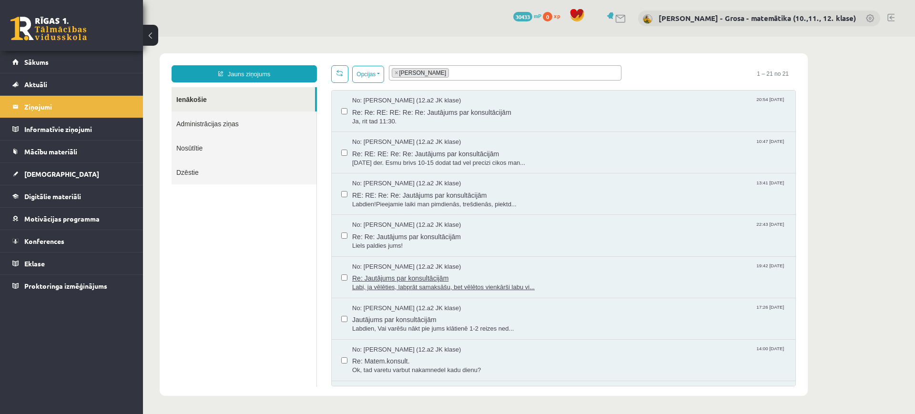
click at [547, 281] on span "Re: Jautājums par konsultācijām" at bounding box center [569, 277] width 434 height 12
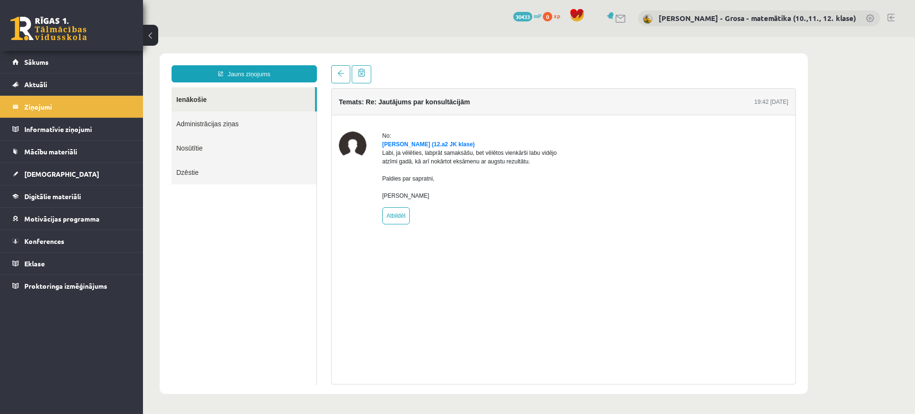
click at [255, 96] on link "Ienākošie" at bounding box center [243, 99] width 143 height 24
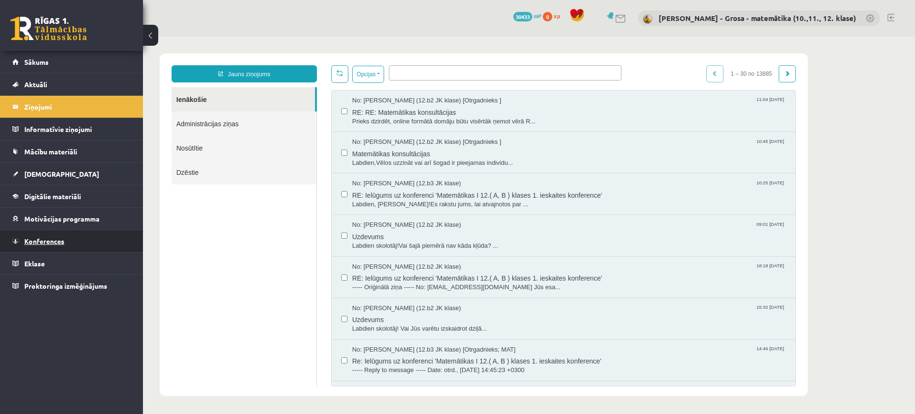
click at [78, 242] on link "Konferences" at bounding box center [71, 241] width 119 height 22
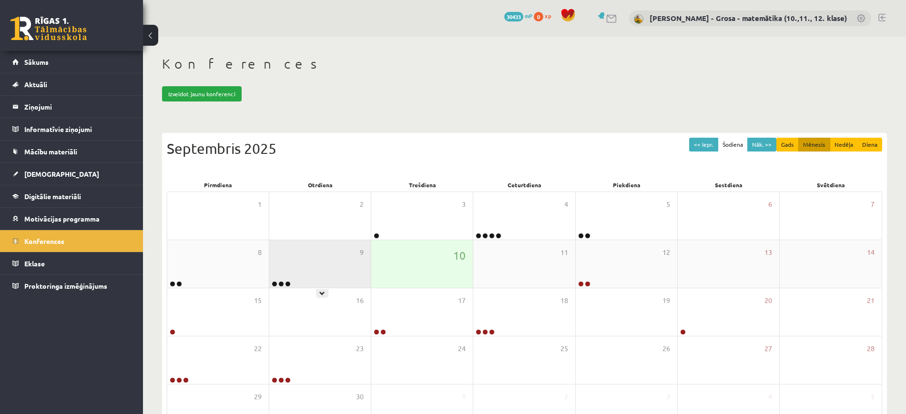
click at [316, 257] on div "9" at bounding box center [320, 264] width 102 height 48
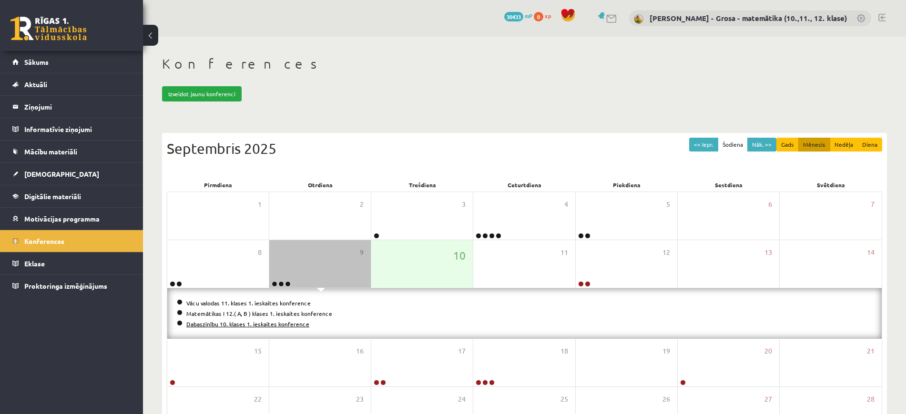
click at [263, 325] on link "Dabaszinību 10. klases 1. ieskaites konference" at bounding box center [247, 324] width 123 height 8
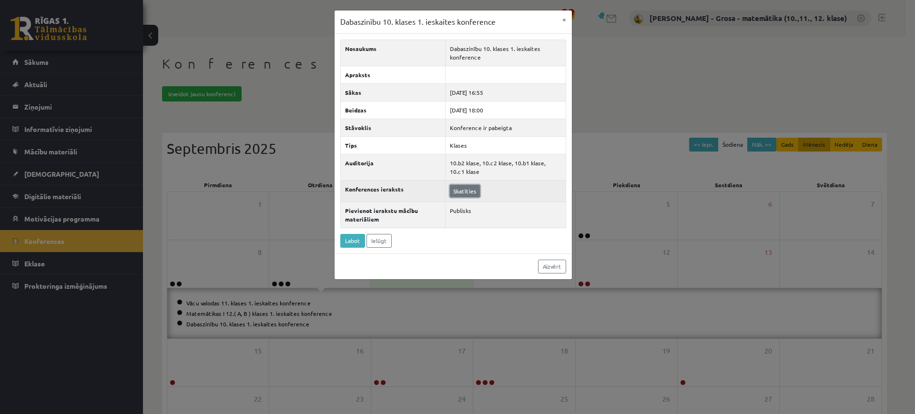
click at [469, 192] on link "Skatīties" at bounding box center [465, 191] width 30 height 12
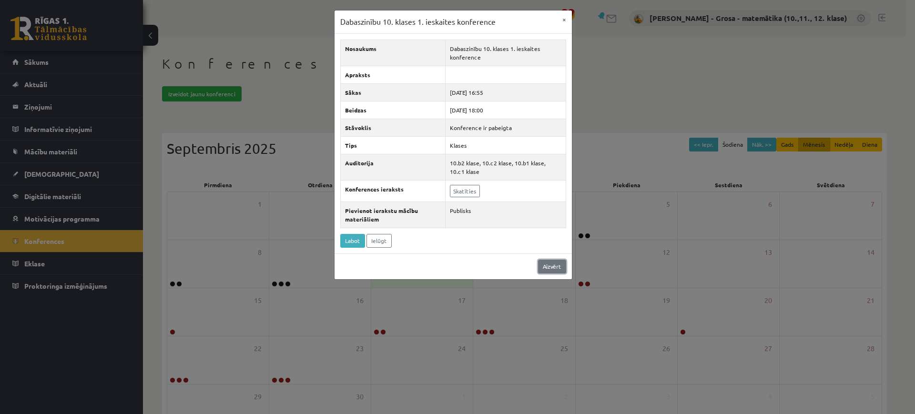
click at [557, 261] on link "Aizvērt" at bounding box center [552, 267] width 28 height 14
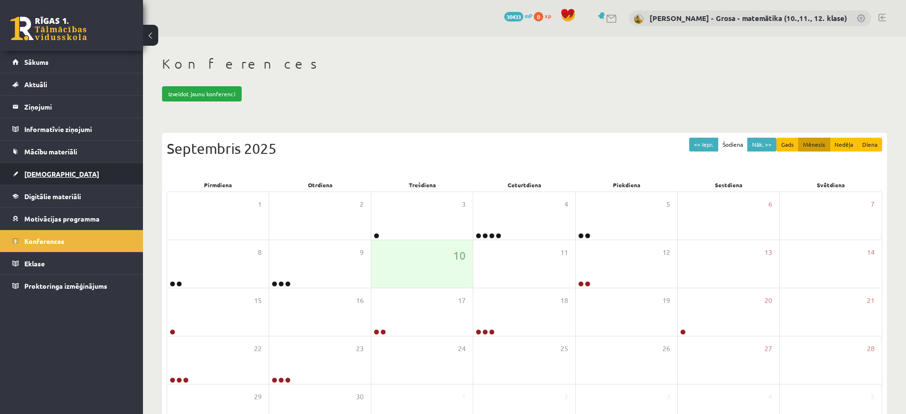
click at [45, 173] on span "[DEMOGRAPHIC_DATA]" at bounding box center [61, 174] width 75 height 9
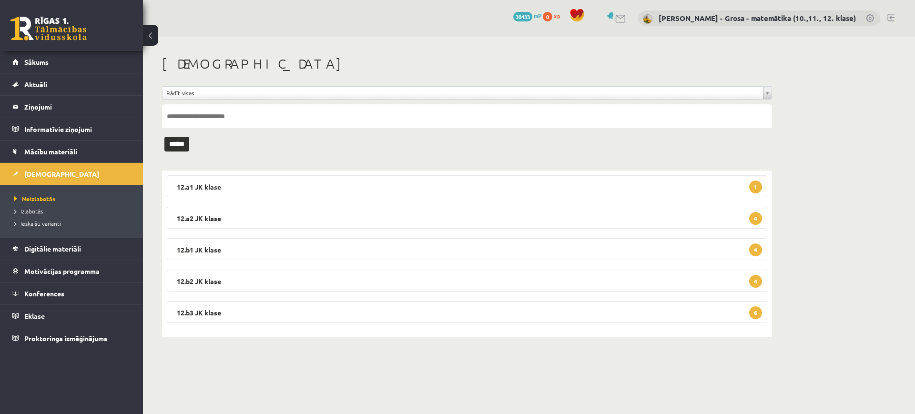
click at [299, 174] on div "12.a1 JK klase 1 Matemātika JK 12.a1 klase 1. ieskaite 2025-09-01 - 2025-09-15 …" at bounding box center [467, 254] width 610 height 167
click at [307, 185] on legend "12.a1 JK klase 1" at bounding box center [467, 186] width 601 height 22
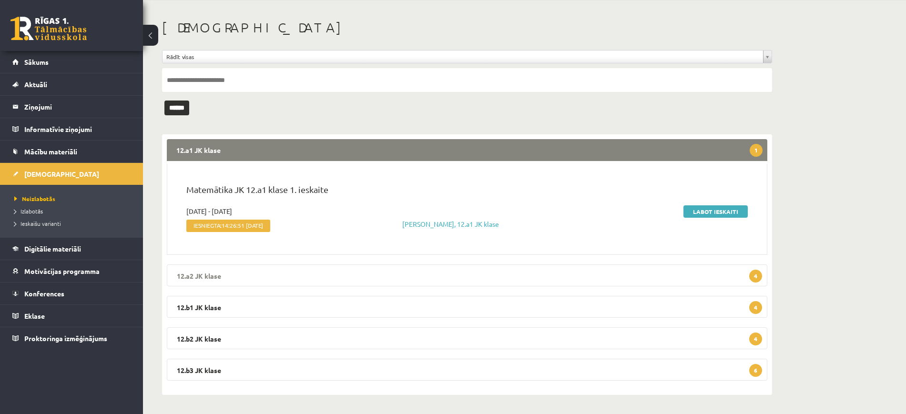
click at [315, 273] on legend "12.a2 JK klase 4" at bounding box center [467, 276] width 601 height 22
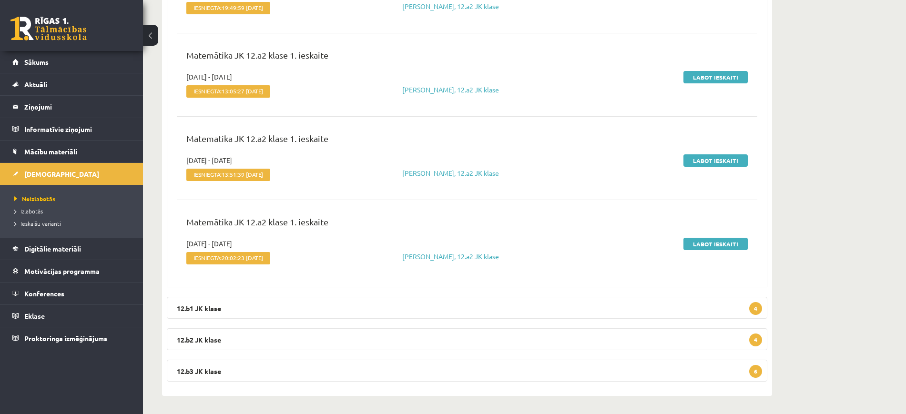
scroll to position [380, 0]
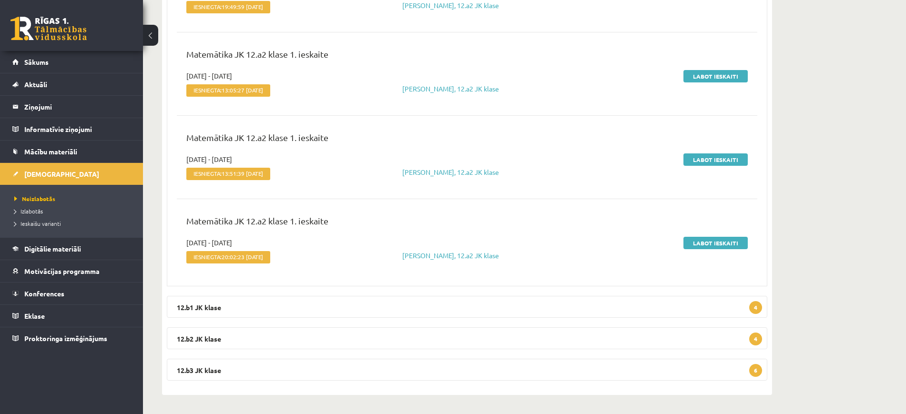
click at [305, 289] on div "12.a1 JK klase 1 Matemātika JK 12.a1 klase 1. ieskaite 2025-09-01 - 2025-09-15 …" at bounding box center [467, 92] width 610 height 605
click at [306, 304] on legend "12.b1 JK klase 4" at bounding box center [467, 307] width 601 height 22
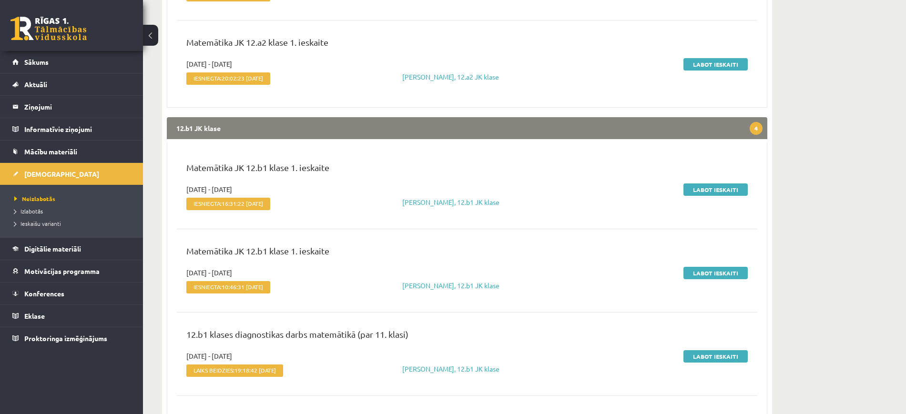
scroll to position [725, 0]
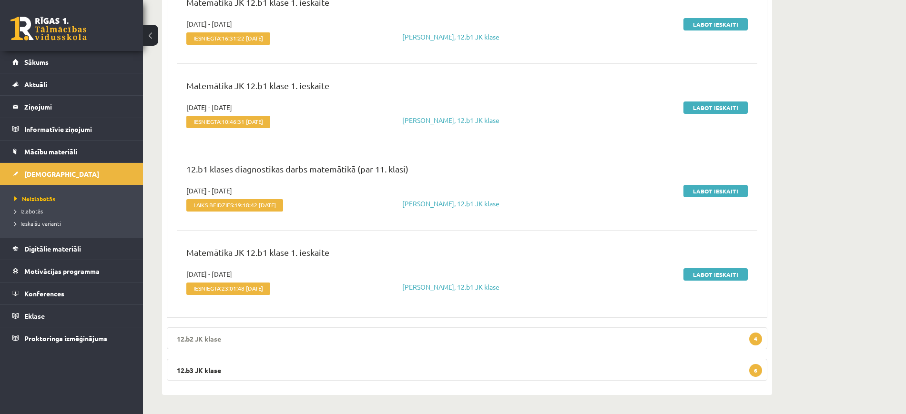
click at [305, 328] on legend "12.b2 JK klase 4" at bounding box center [467, 339] width 601 height 22
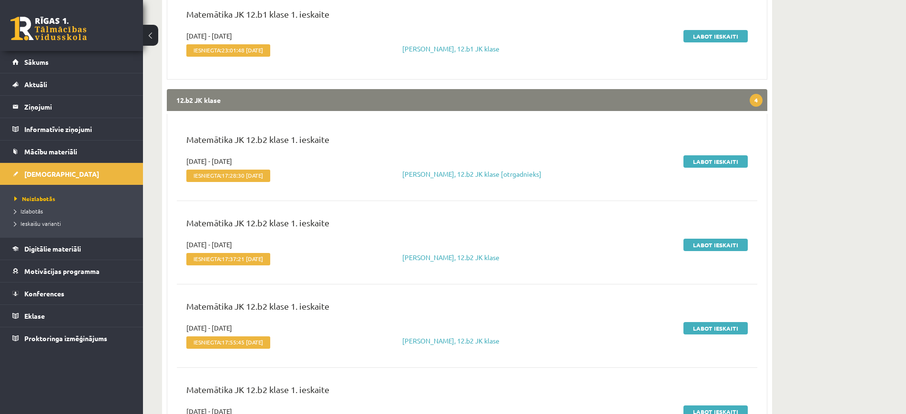
scroll to position [1073, 0]
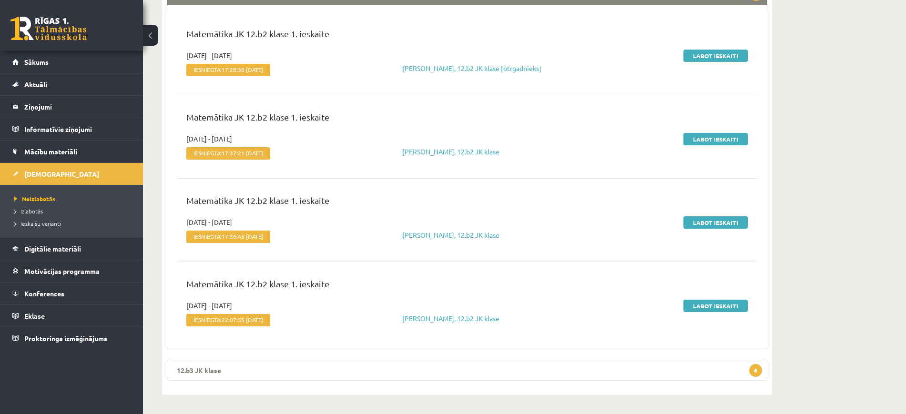
click at [359, 373] on legend "12.b3 JK klase 6" at bounding box center [467, 370] width 601 height 22
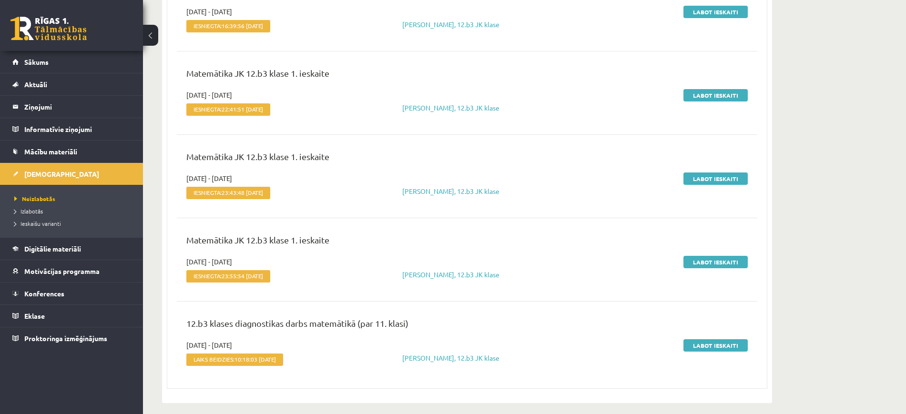
scroll to position [1584, 0]
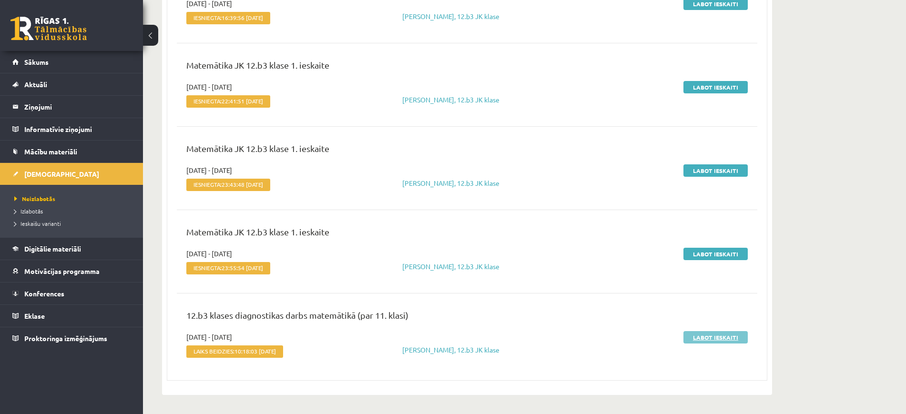
click at [720, 335] on link "Labot ieskaiti" at bounding box center [716, 337] width 64 height 12
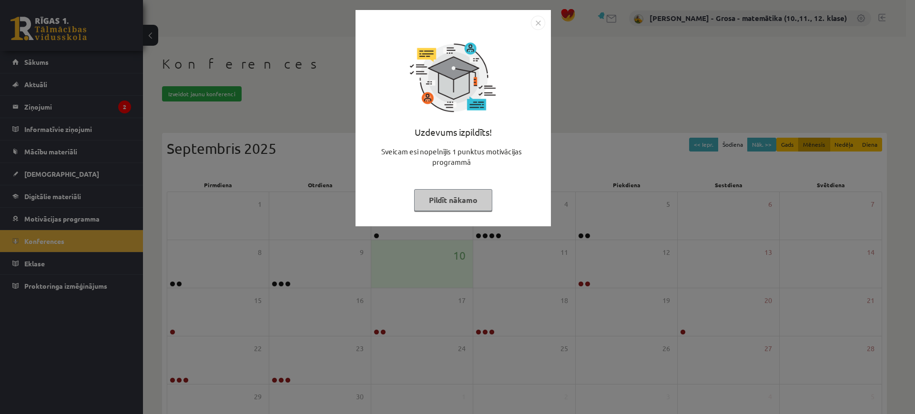
click at [440, 198] on button "Pildīt nākamo" at bounding box center [453, 200] width 78 height 22
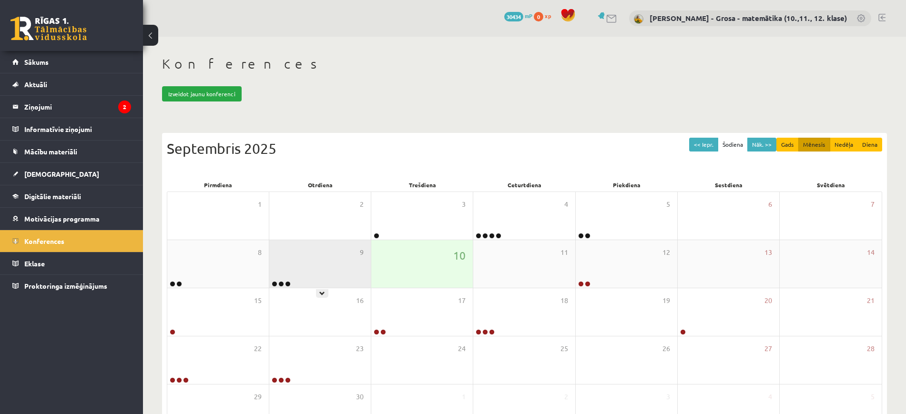
click at [318, 277] on div "9" at bounding box center [320, 264] width 102 height 48
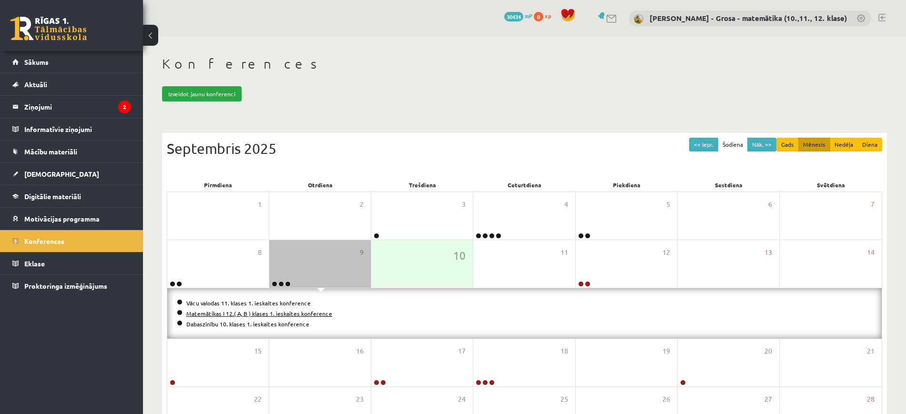
click at [273, 314] on link "Matemātikas I 12.( A, B ) klases 1. ieskaites konference" at bounding box center [259, 314] width 146 height 8
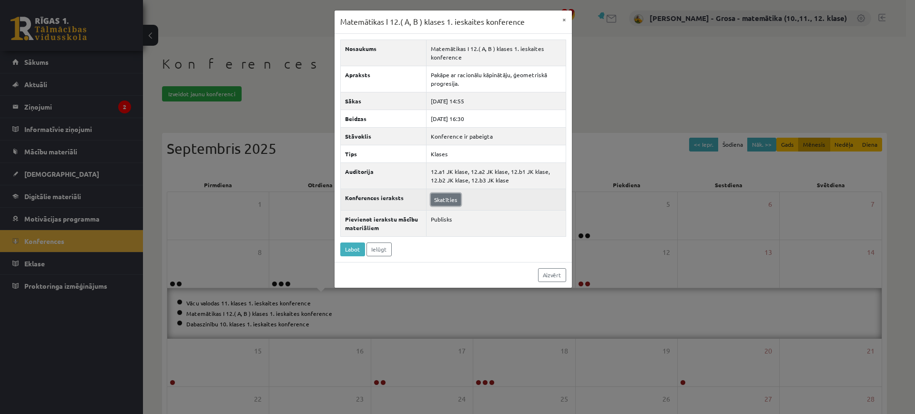
click at [448, 201] on link "Skatīties" at bounding box center [446, 200] width 30 height 12
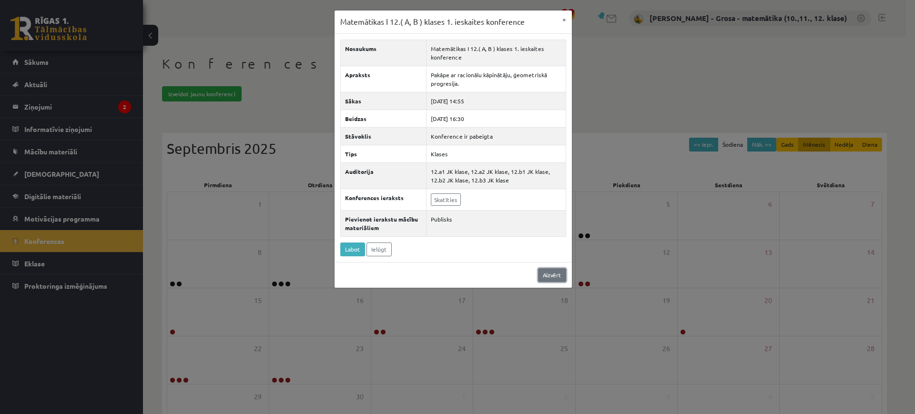
click at [545, 273] on link "Aizvērt" at bounding box center [552, 275] width 28 height 14
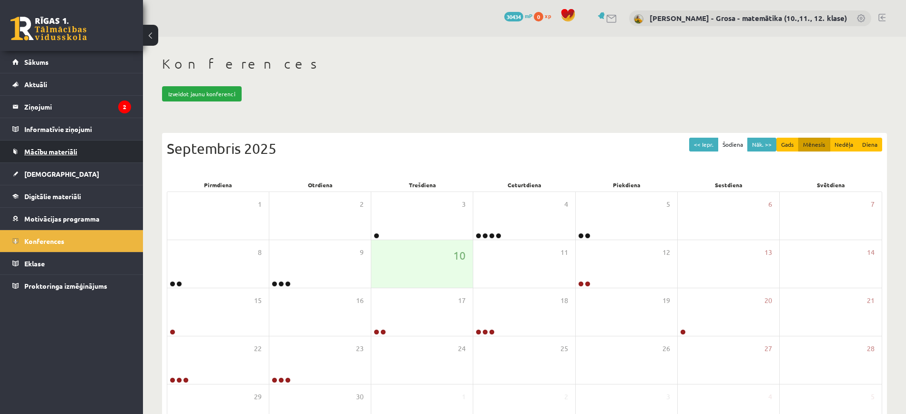
click at [102, 149] on link "Mācību materiāli" at bounding box center [71, 152] width 119 height 22
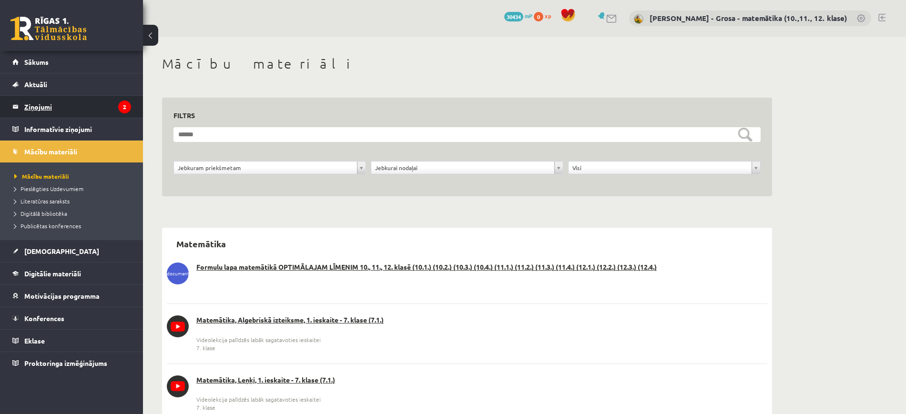
click at [94, 107] on legend "Ziņojumi 2" at bounding box center [77, 107] width 107 height 22
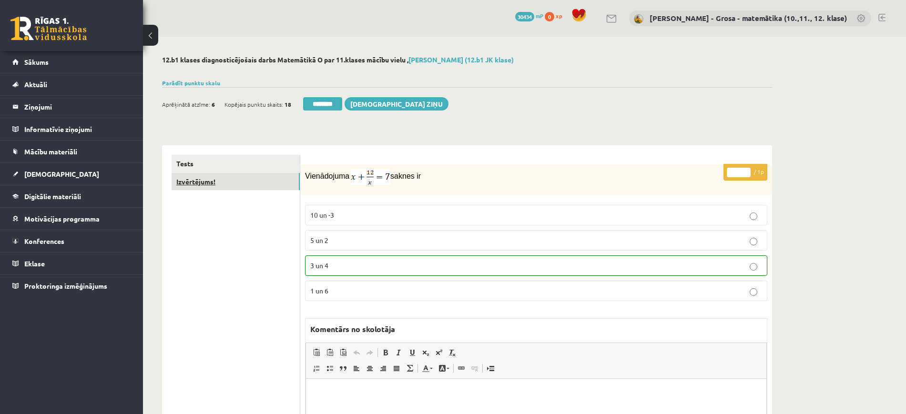
click at [199, 184] on link "Izvērtējums!" at bounding box center [236, 182] width 128 height 18
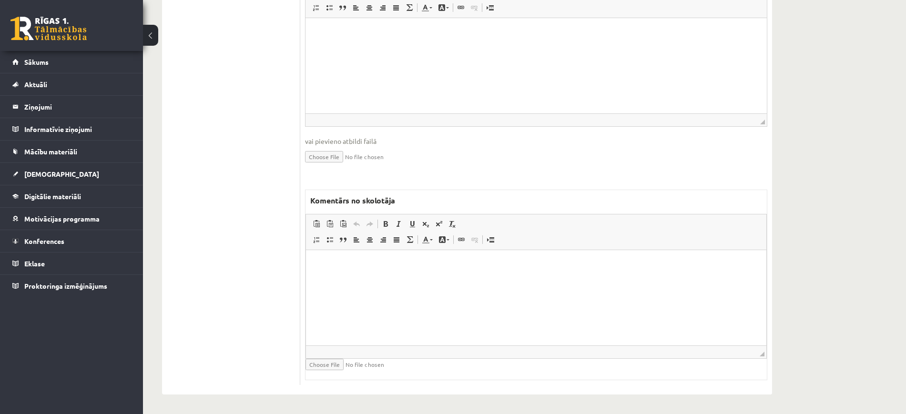
click at [514, 279] on html at bounding box center [536, 264] width 461 height 29
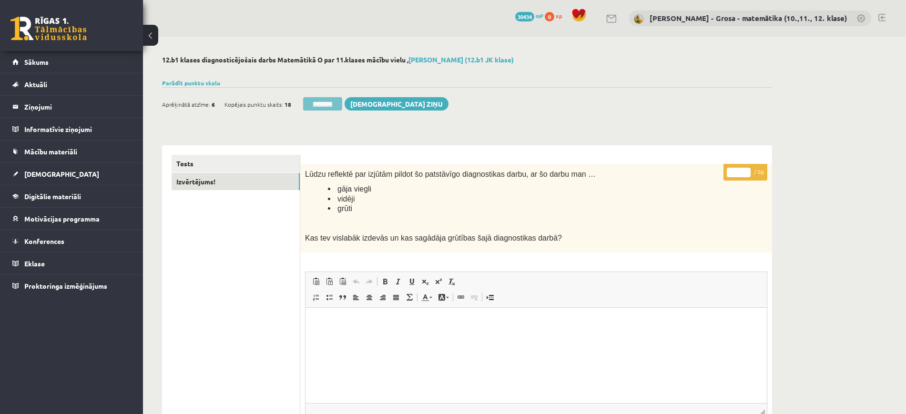
click at [338, 99] on input "********" at bounding box center [322, 103] width 39 height 13
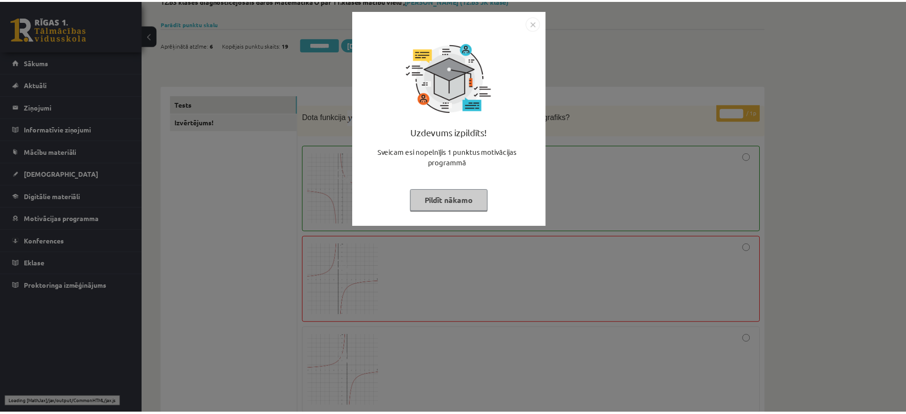
scroll to position [60, 0]
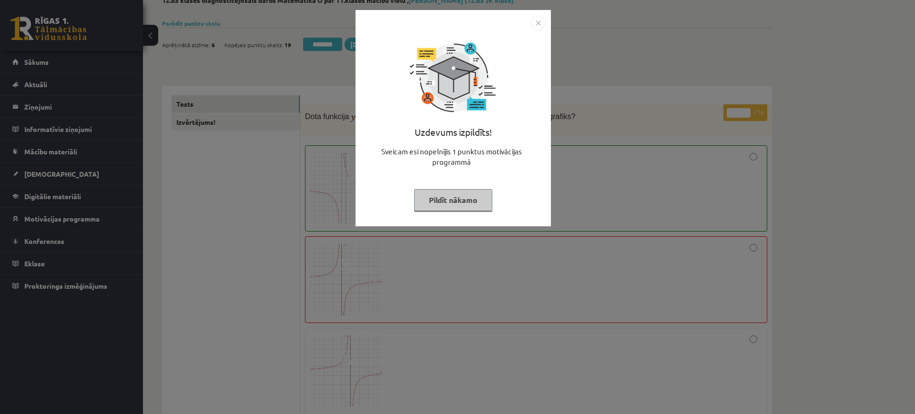
click at [236, 126] on div "Uzdevums izpildīts! Sveicam esi nopelnījis 1 punktus motivācijas programmā Pild…" at bounding box center [457, 207] width 915 height 414
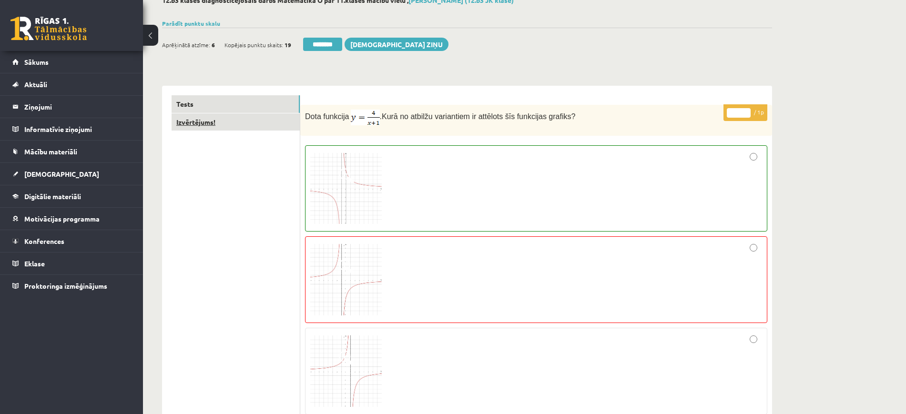
click at [235, 125] on link "Izvērtējums!" at bounding box center [236, 122] width 128 height 18
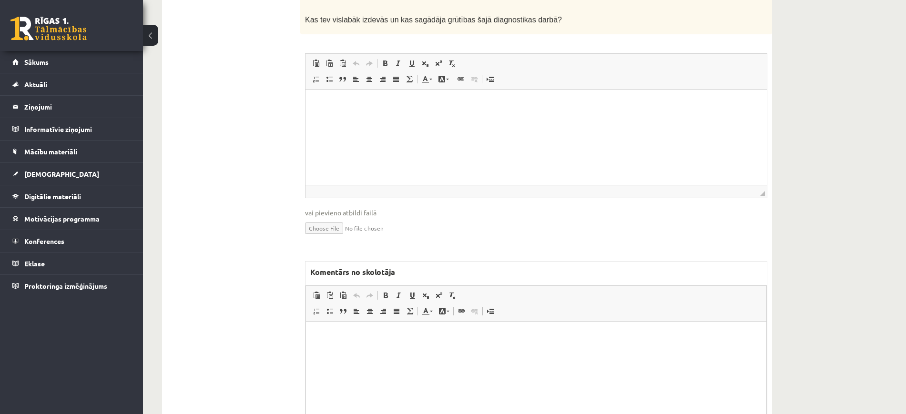
scroll to position [290, 0]
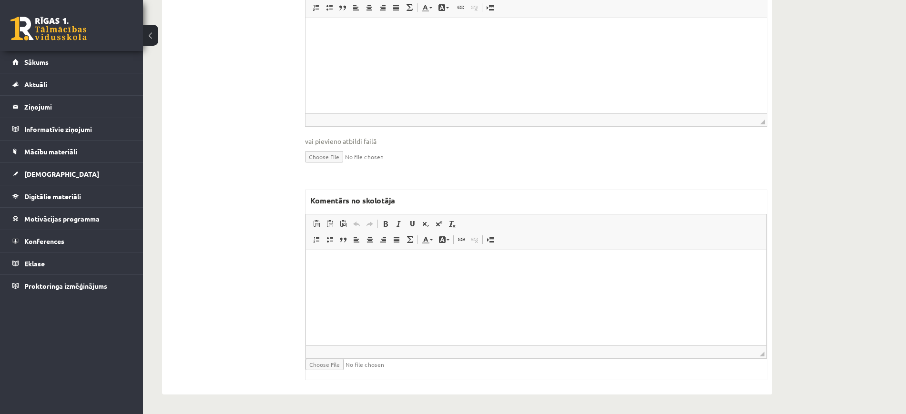
click at [427, 279] on html at bounding box center [536, 264] width 461 height 29
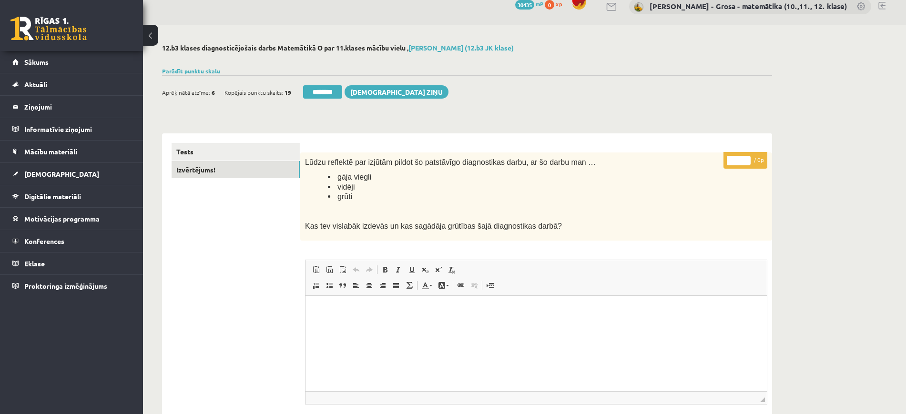
scroll to position [0, 0]
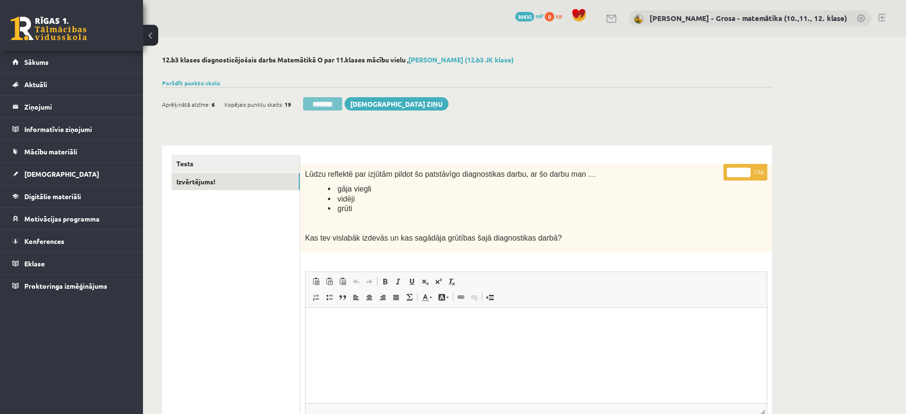
click at [328, 103] on input "********" at bounding box center [322, 103] width 39 height 13
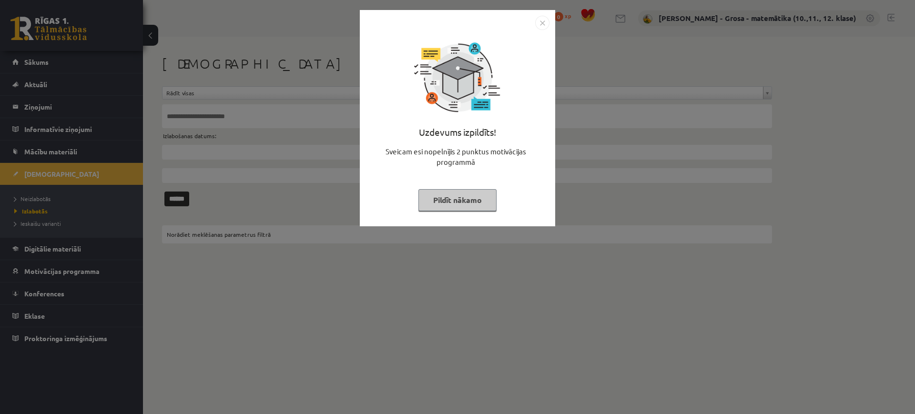
click at [83, 100] on div "Uzdevums izpildīts! Sveicam esi nopelnījis 2 punktus motivācijas programmā Pild…" at bounding box center [457, 207] width 915 height 414
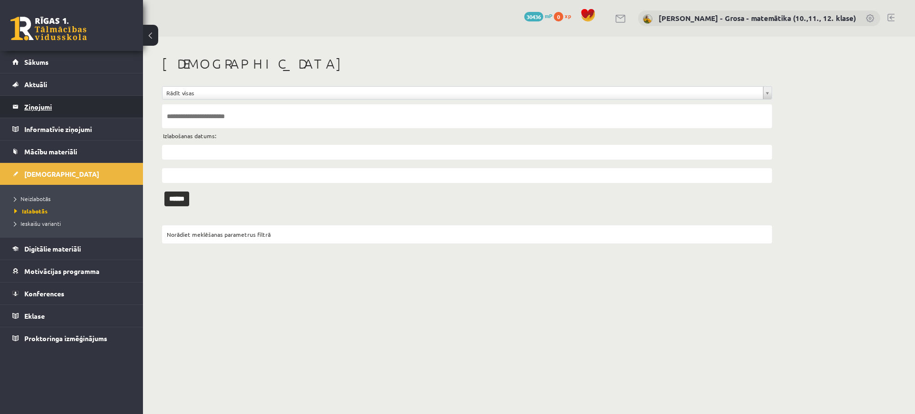
click at [65, 109] on legend "Ziņojumi 0" at bounding box center [77, 107] width 107 height 22
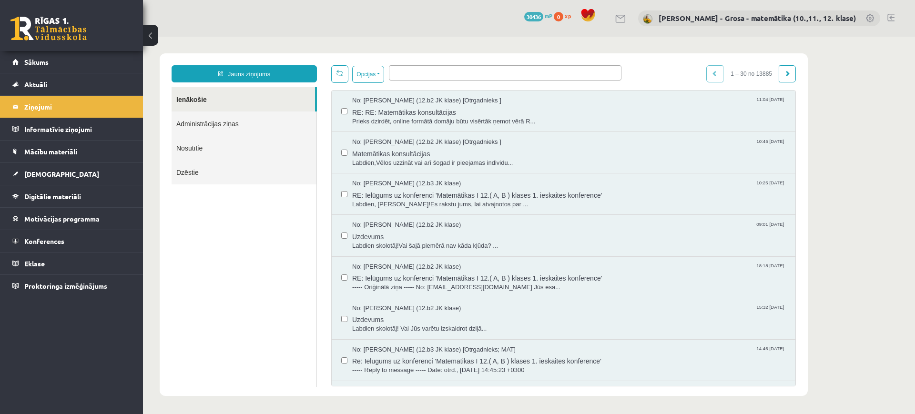
click at [241, 95] on link "Ienākošie" at bounding box center [243, 99] width 143 height 24
click at [71, 175] on link "[DEMOGRAPHIC_DATA]" at bounding box center [71, 174] width 119 height 22
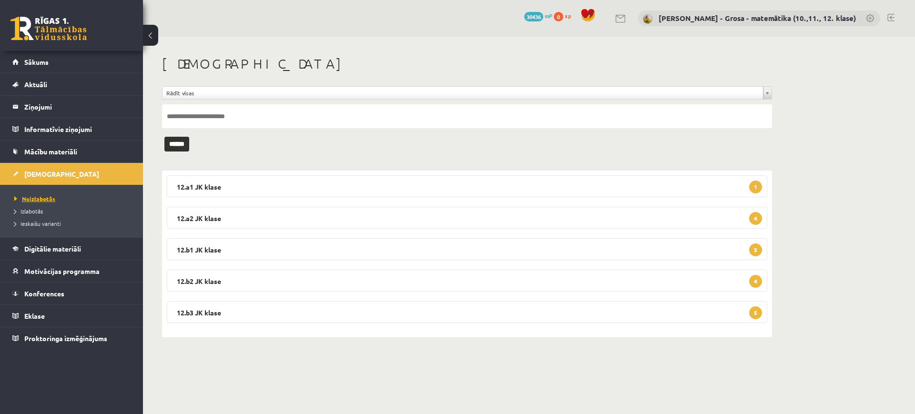
click at [69, 195] on ul "Neizlabotās [GEOGRAPHIC_DATA] Ieskaišu varianti" at bounding box center [71, 211] width 143 height 52
click at [54, 196] on span "Neizlabotās" at bounding box center [34, 199] width 41 height 8
